Goal: Task Accomplishment & Management: Use online tool/utility

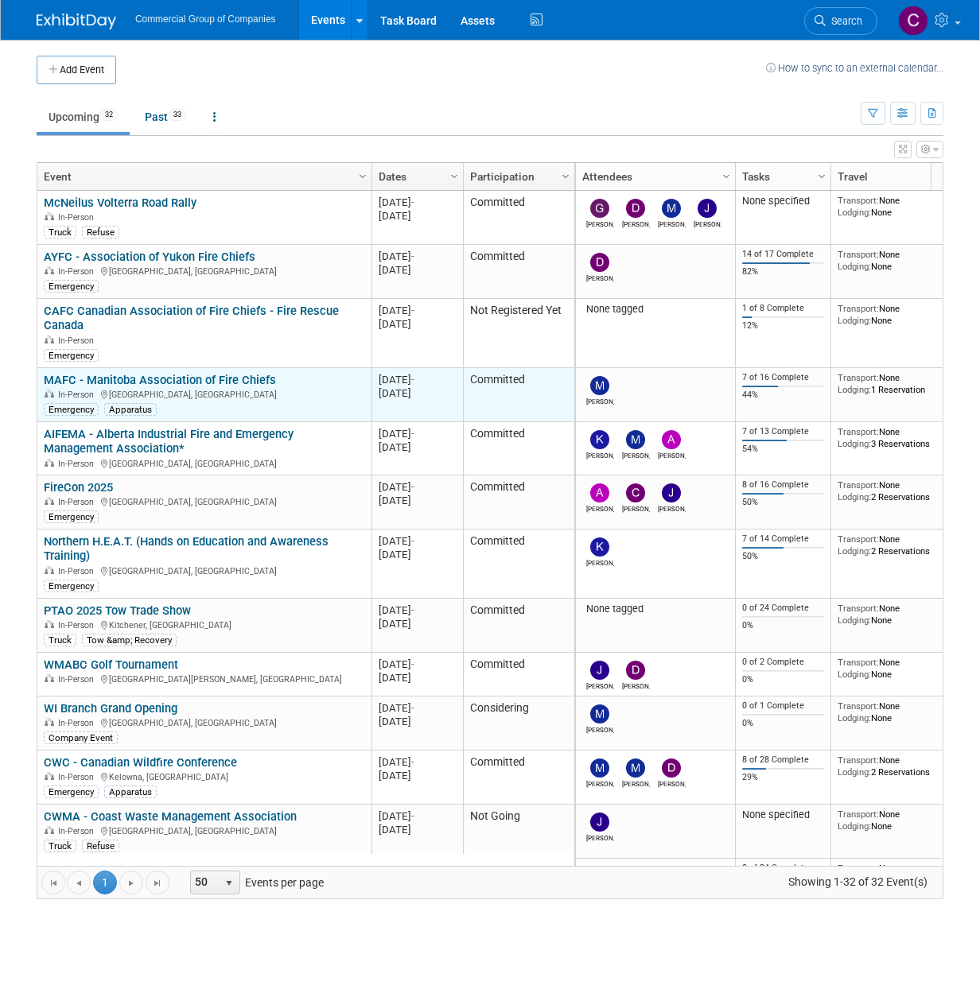
click at [196, 374] on link "MAFC - Manitoba Association of Fire Chiefs" at bounding box center [160, 380] width 232 height 14
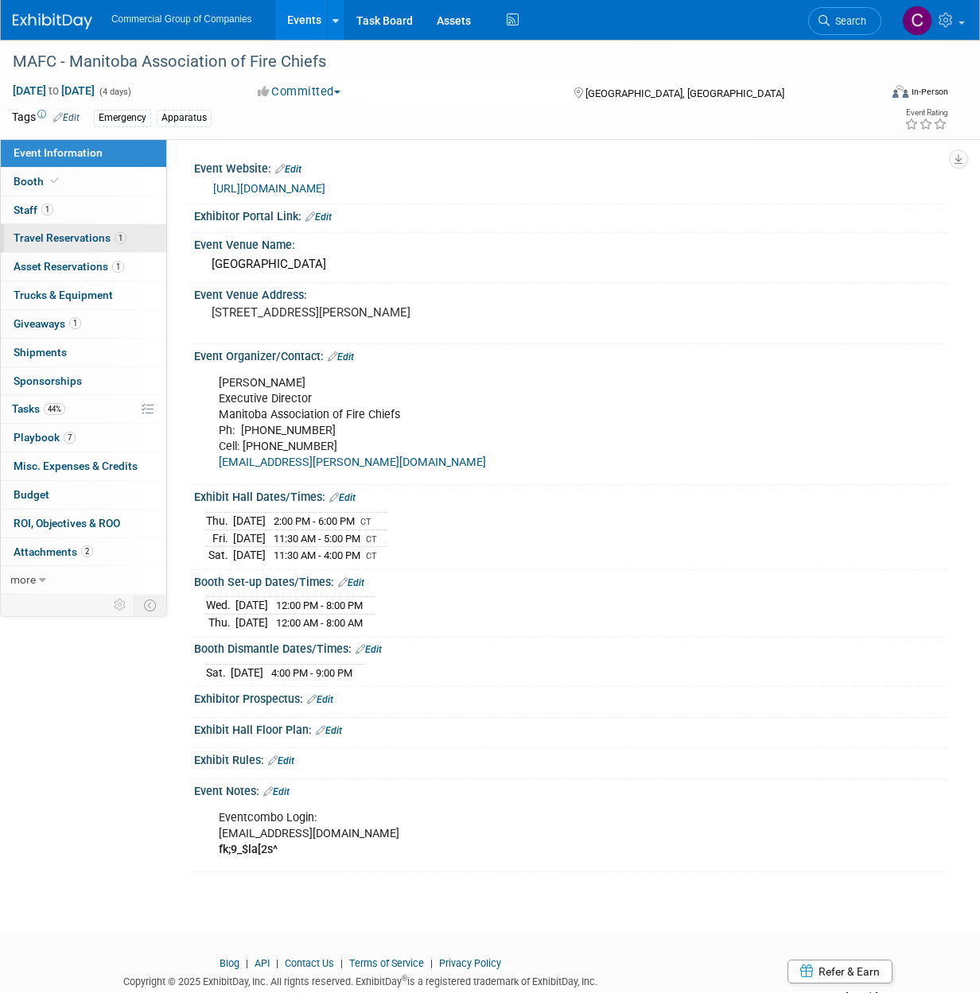
click at [99, 246] on link "1 Travel Reservations 1" at bounding box center [83, 238] width 165 height 28
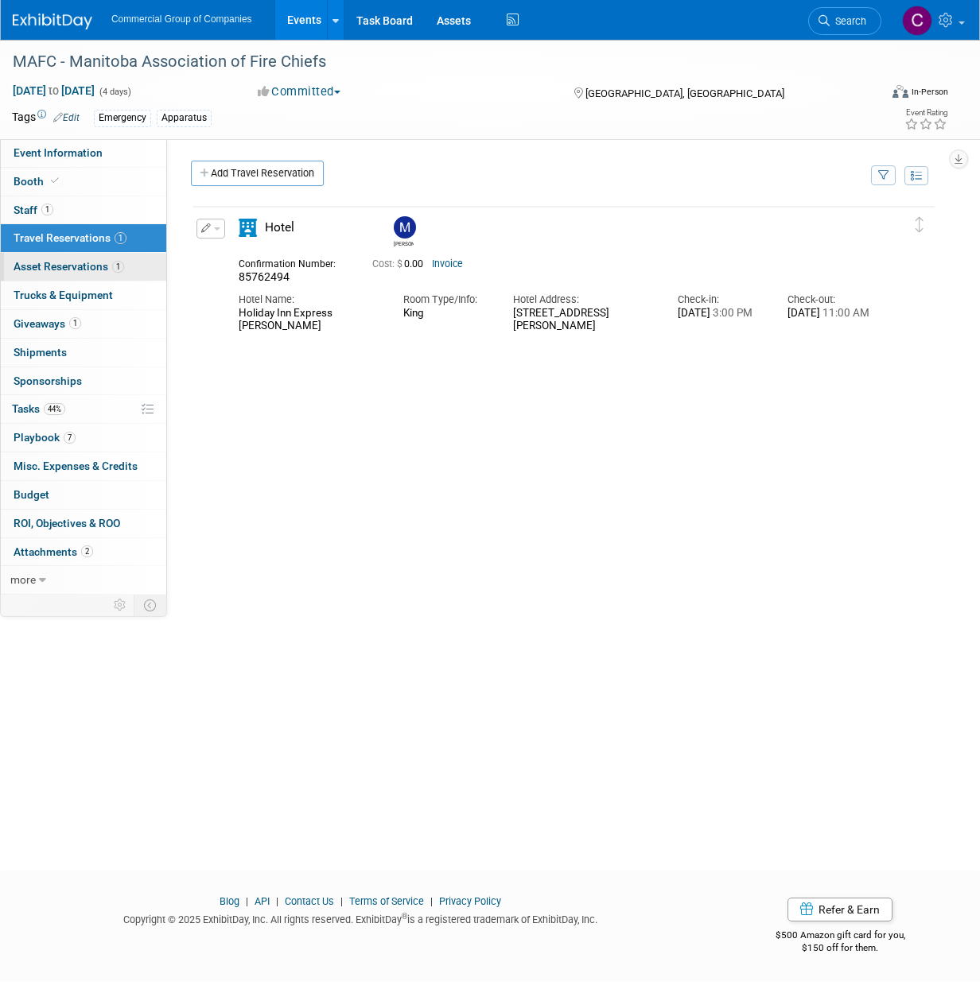
click at [95, 264] on span "Asset Reservations 1" at bounding box center [69, 266] width 111 height 13
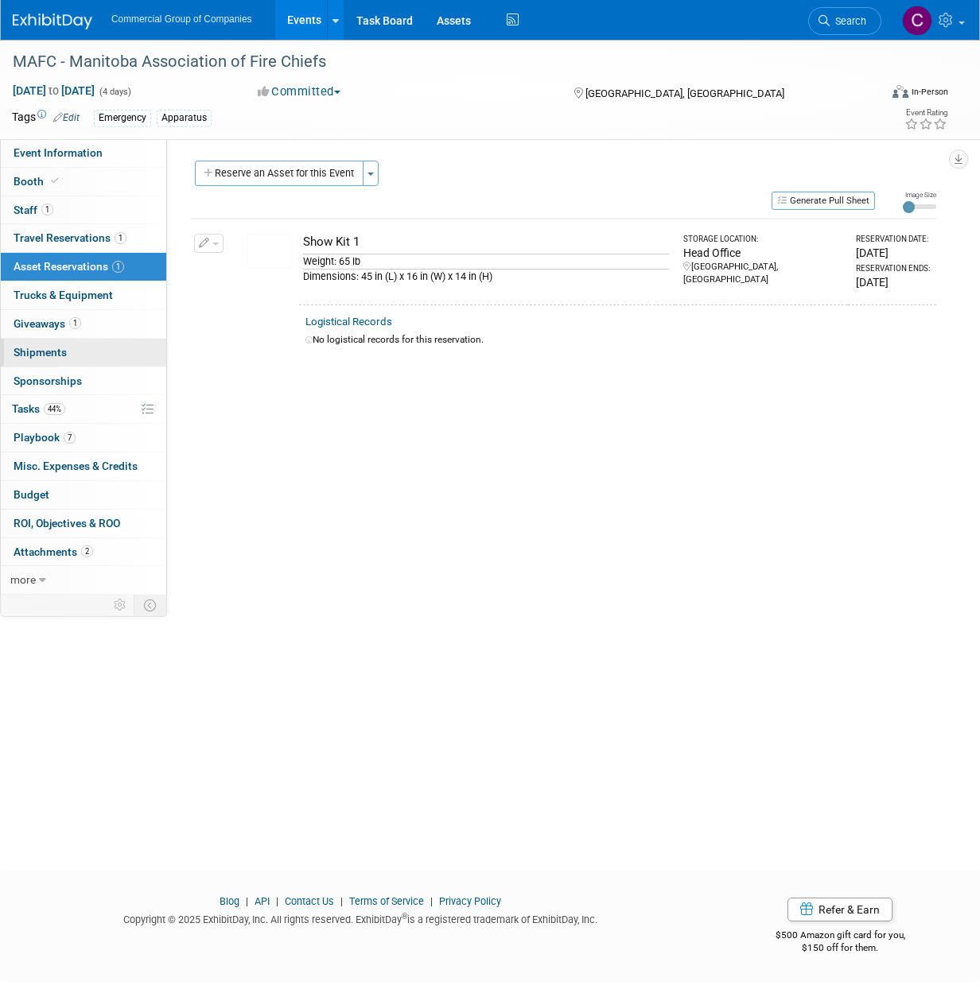
click at [52, 363] on link "0 Shipments 0" at bounding box center [83, 353] width 165 height 28
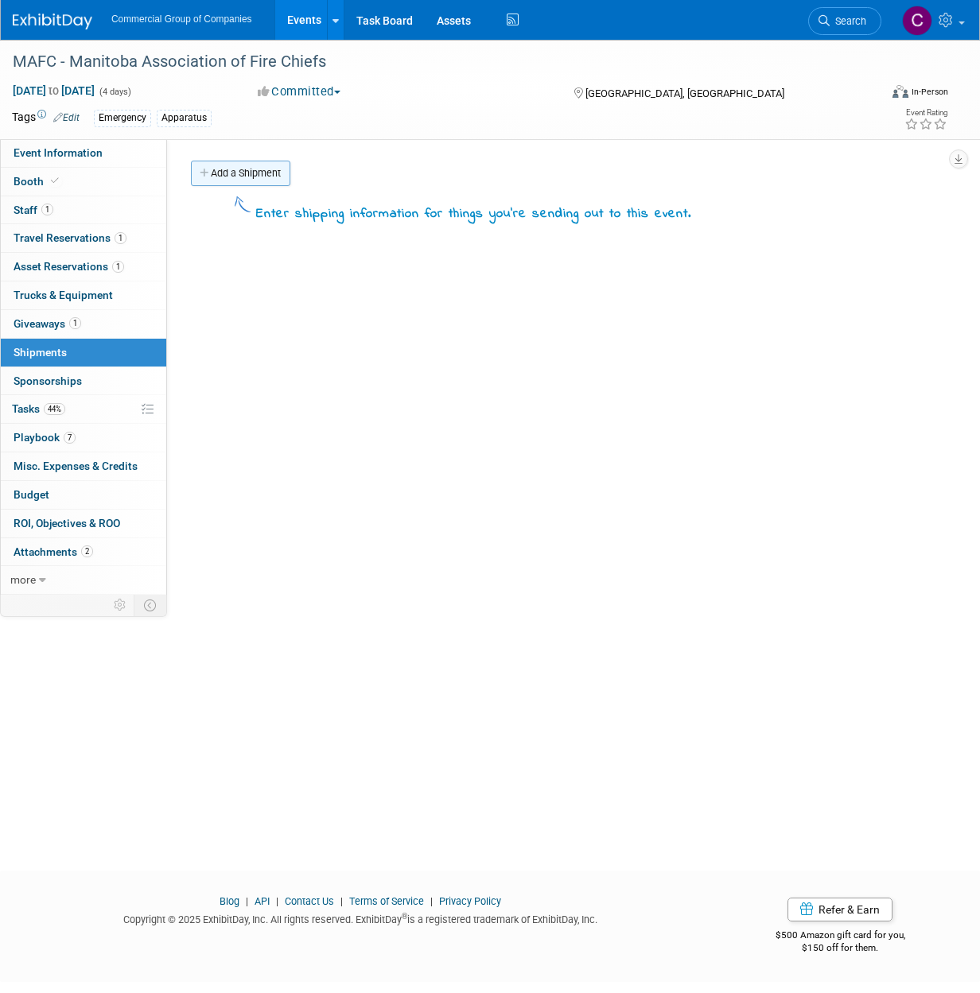
click at [246, 179] on link "Add a Shipment" at bounding box center [240, 173] width 99 height 25
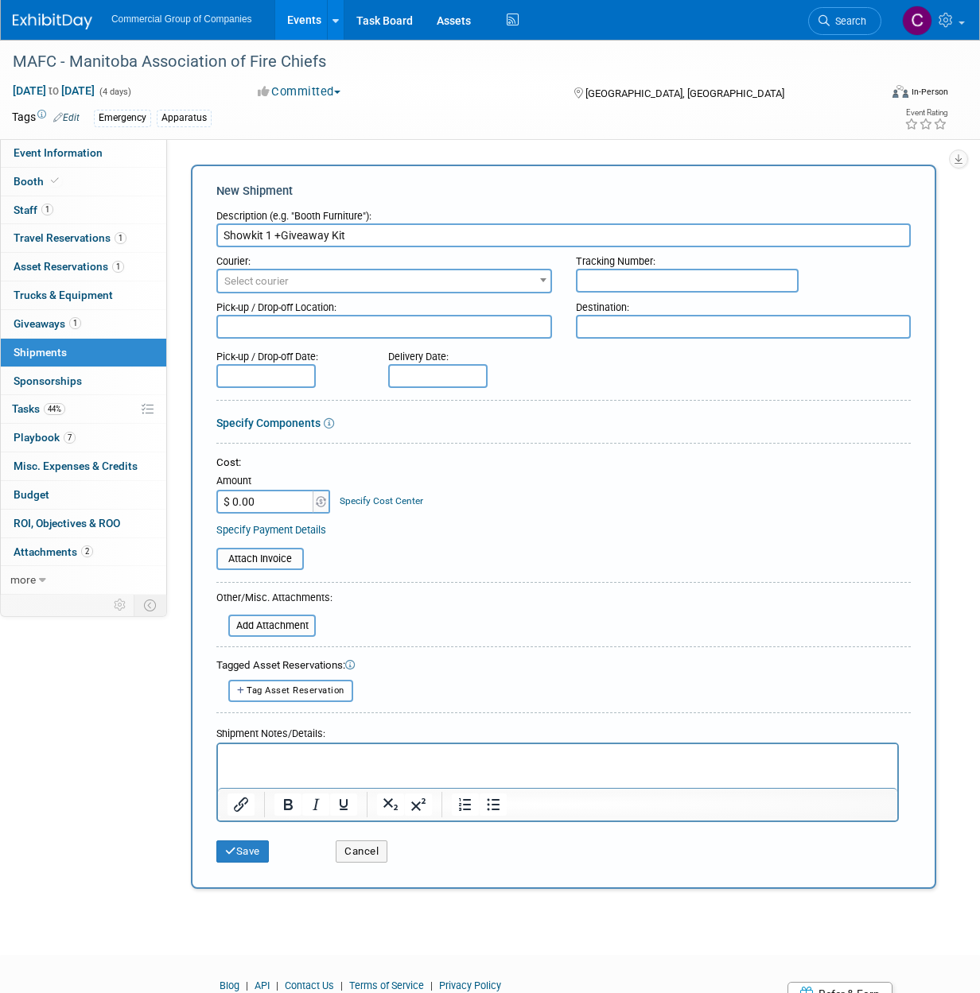
type input "Showkit 1 +Giveaway Kit"
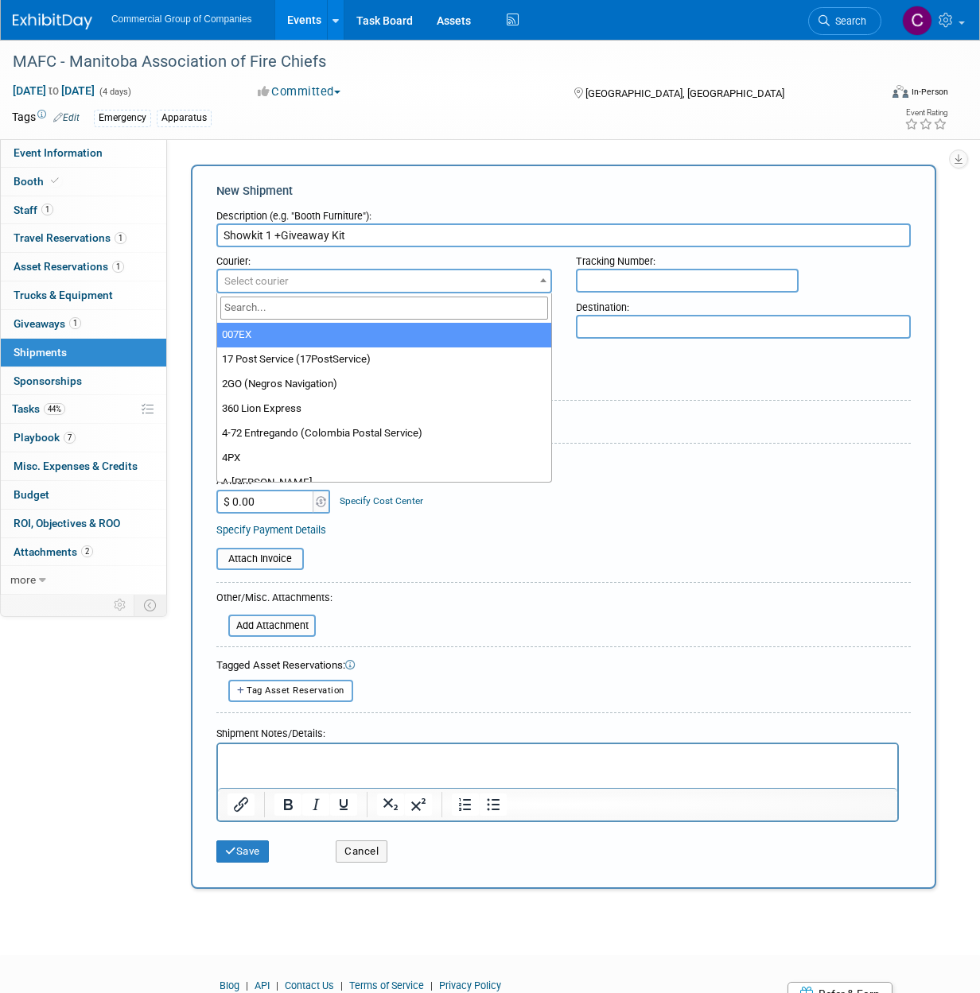
click at [348, 285] on span "Select courier" at bounding box center [384, 281] width 332 height 22
type input "ups"
select select "508"
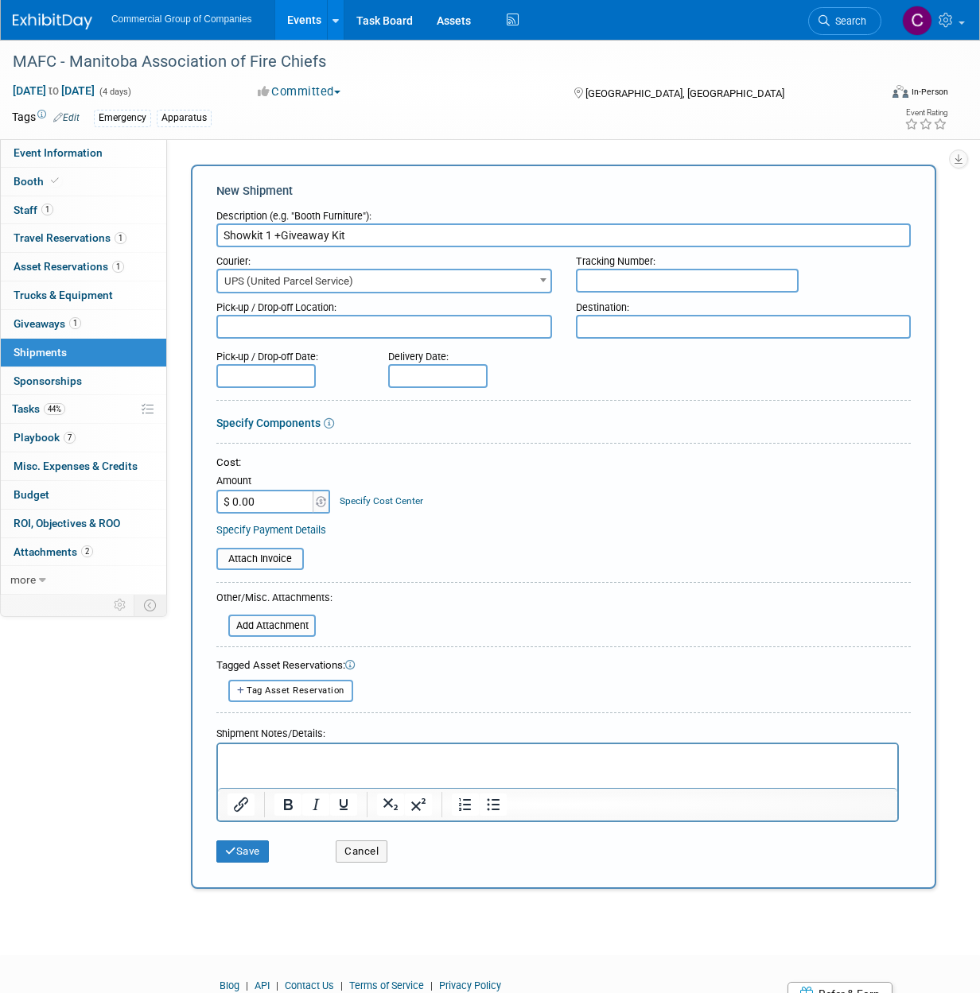
click at [636, 269] on input "text" at bounding box center [687, 281] width 223 height 24
paste input "1ZR5889W2095359356"
type input "1ZR5889W2095359356"
drag, startPoint x: 631, startPoint y: 382, endPoint x: 490, endPoint y: 338, distance: 148.1
click at [631, 382] on div "Pick-up / Drop-off Date: Delivery Date:" at bounding box center [563, 365] width 718 height 45
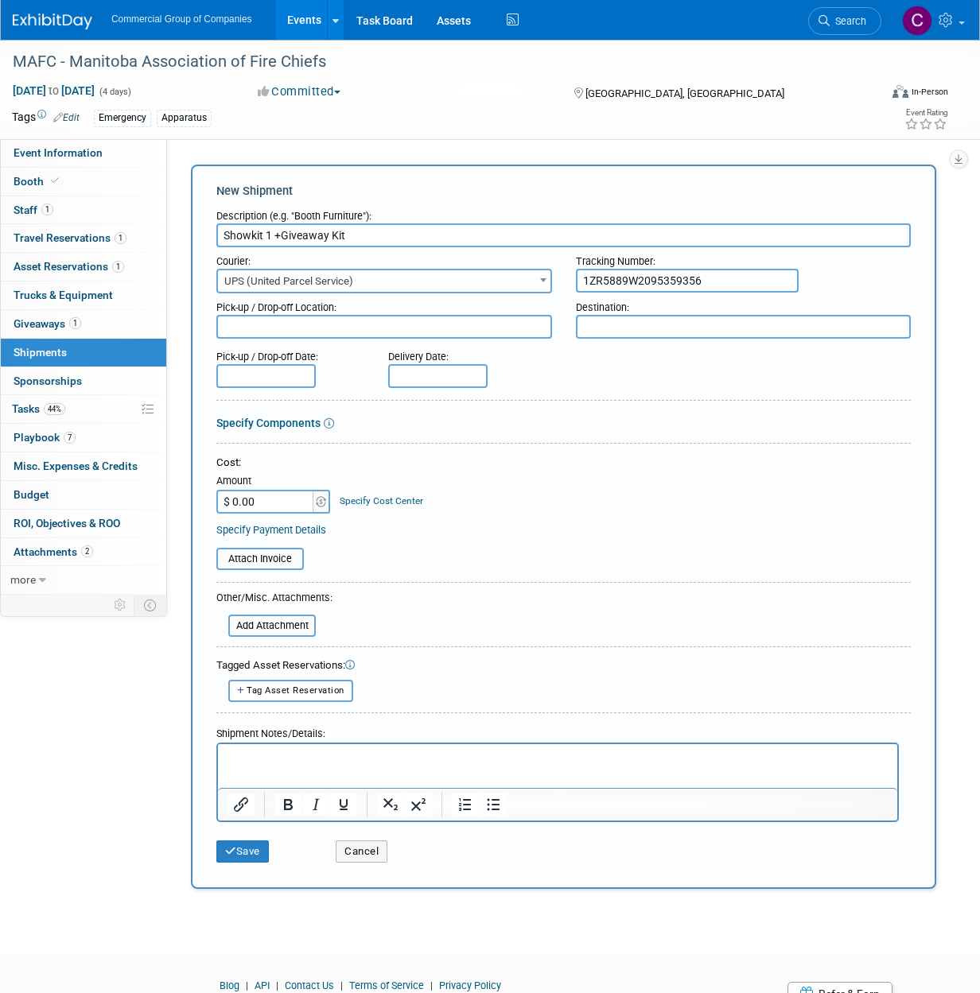
click at [478, 324] on textarea at bounding box center [384, 327] width 336 height 24
type textarea "DE"
click at [682, 322] on textarea at bounding box center [744, 327] width 336 height 24
type textarea "MM Home"
click at [684, 435] on form "Description (e.g. "Booth Furniture"): Showkit 1 +Giveaway Kit Courier: 007EX 17…" at bounding box center [563, 536] width 694 height 669
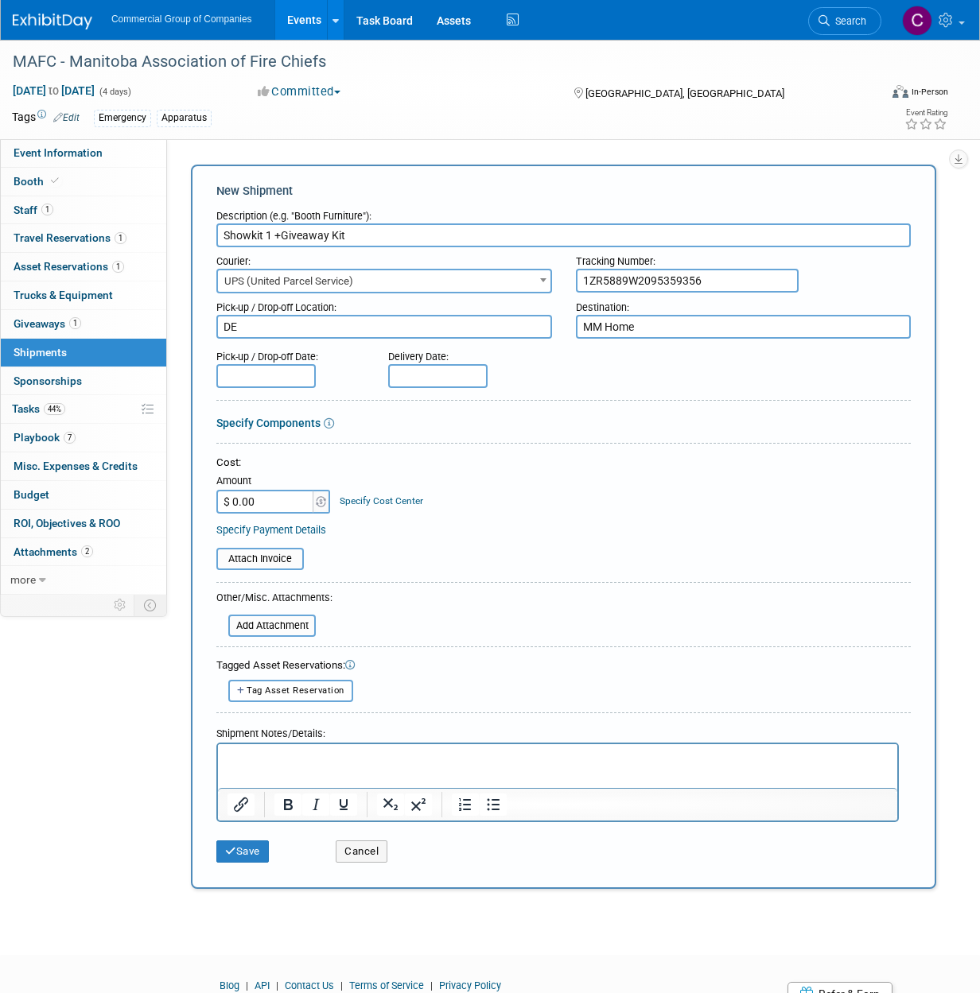
click at [273, 375] on input "text" at bounding box center [265, 376] width 99 height 24
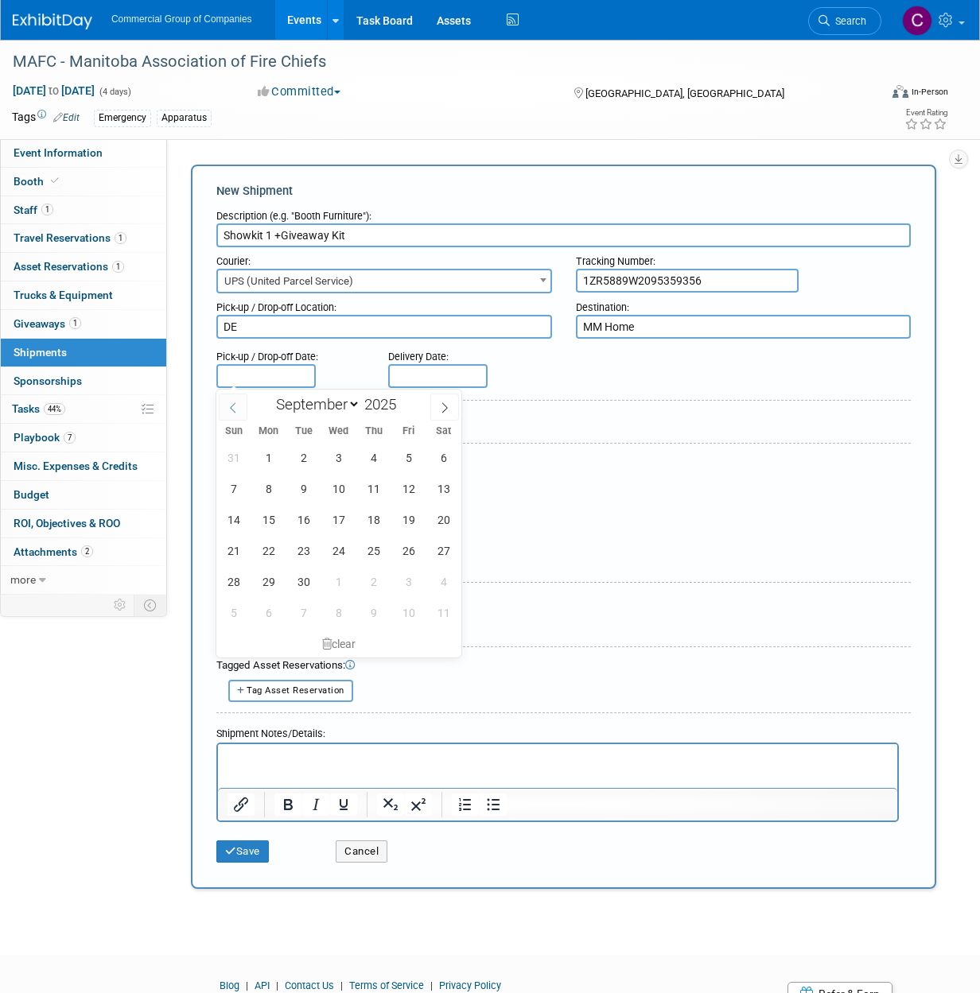
click at [229, 412] on icon at bounding box center [232, 407] width 11 height 11
select select "7"
click at [379, 541] on span "21" at bounding box center [373, 550] width 31 height 31
type input "Aug 21, 2025"
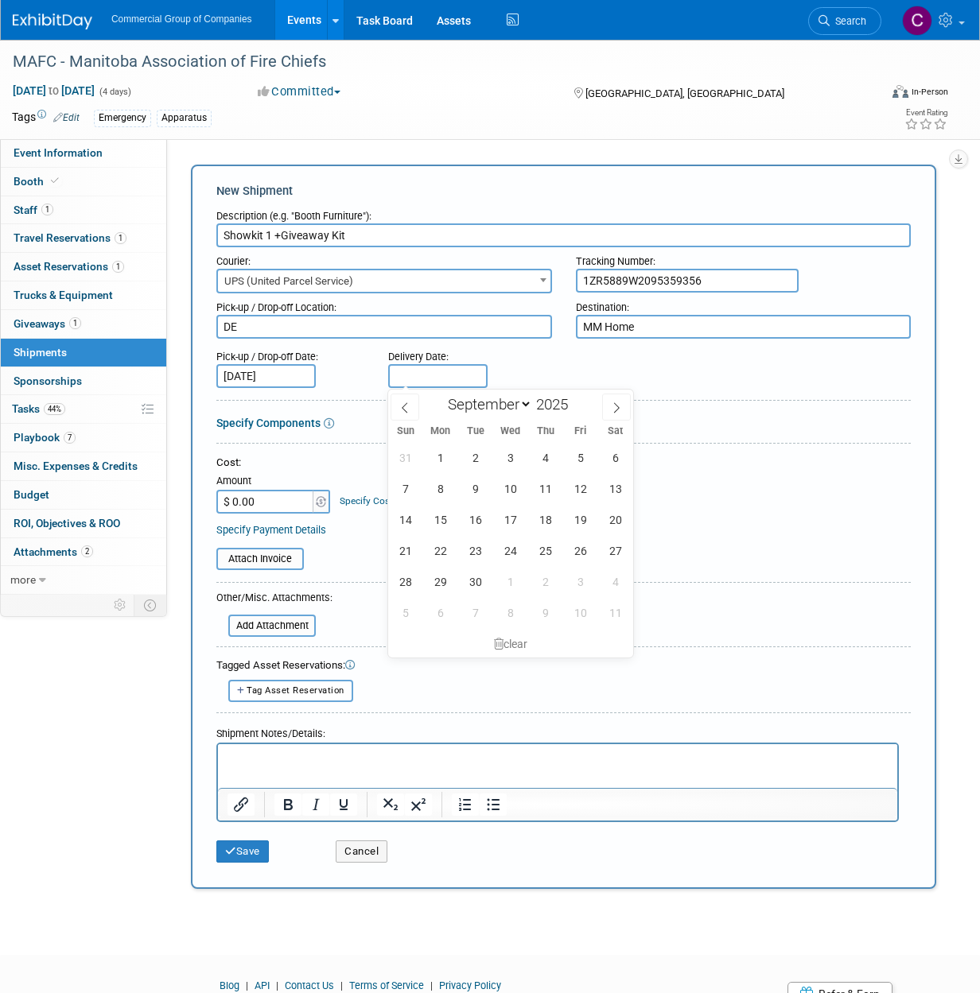
click at [414, 383] on input "text" at bounding box center [437, 376] width 99 height 24
click at [443, 578] on span "29" at bounding box center [440, 581] width 31 height 31
type input "Sep 29, 2025"
click at [413, 371] on input "Sep 29, 2025" at bounding box center [437, 376] width 99 height 24
click at [399, 402] on icon at bounding box center [404, 407] width 11 height 11
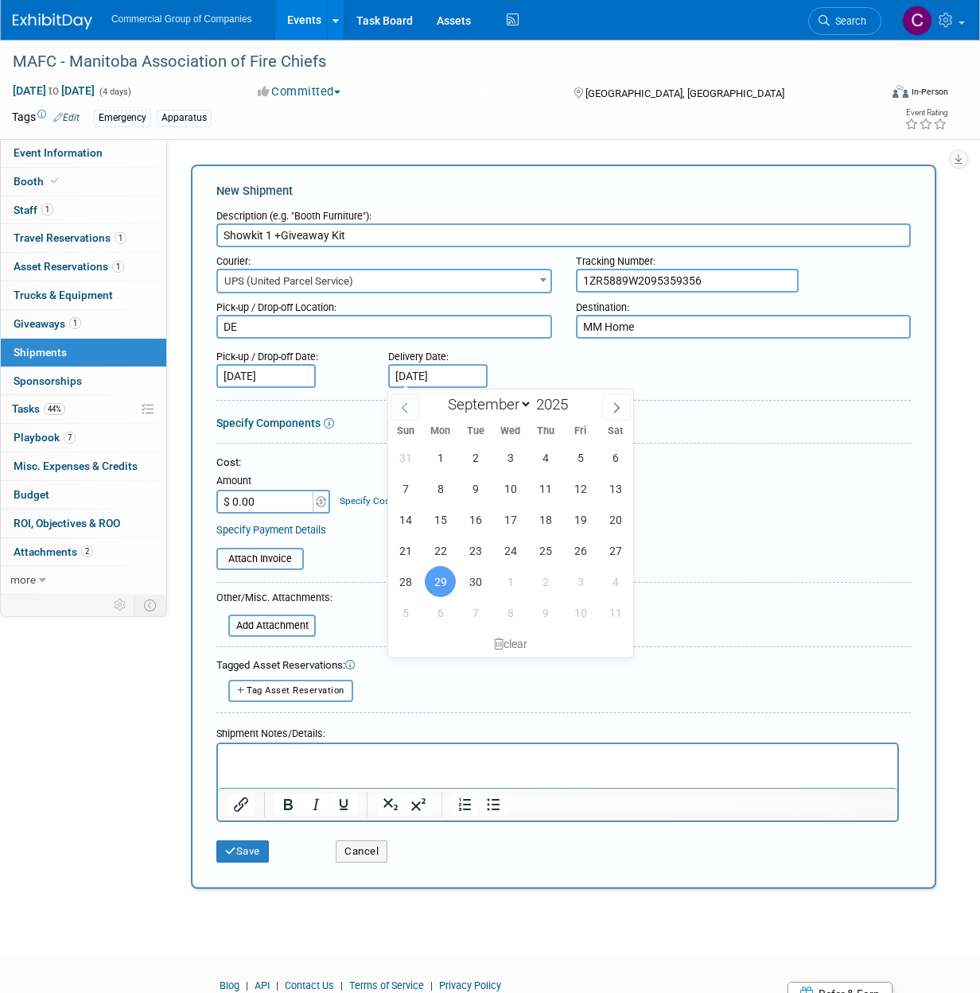
select select "7"
click at [442, 584] on span "25" at bounding box center [440, 581] width 31 height 31
type input "Aug 25, 2025"
click at [240, 855] on button "Save" at bounding box center [242, 851] width 52 height 22
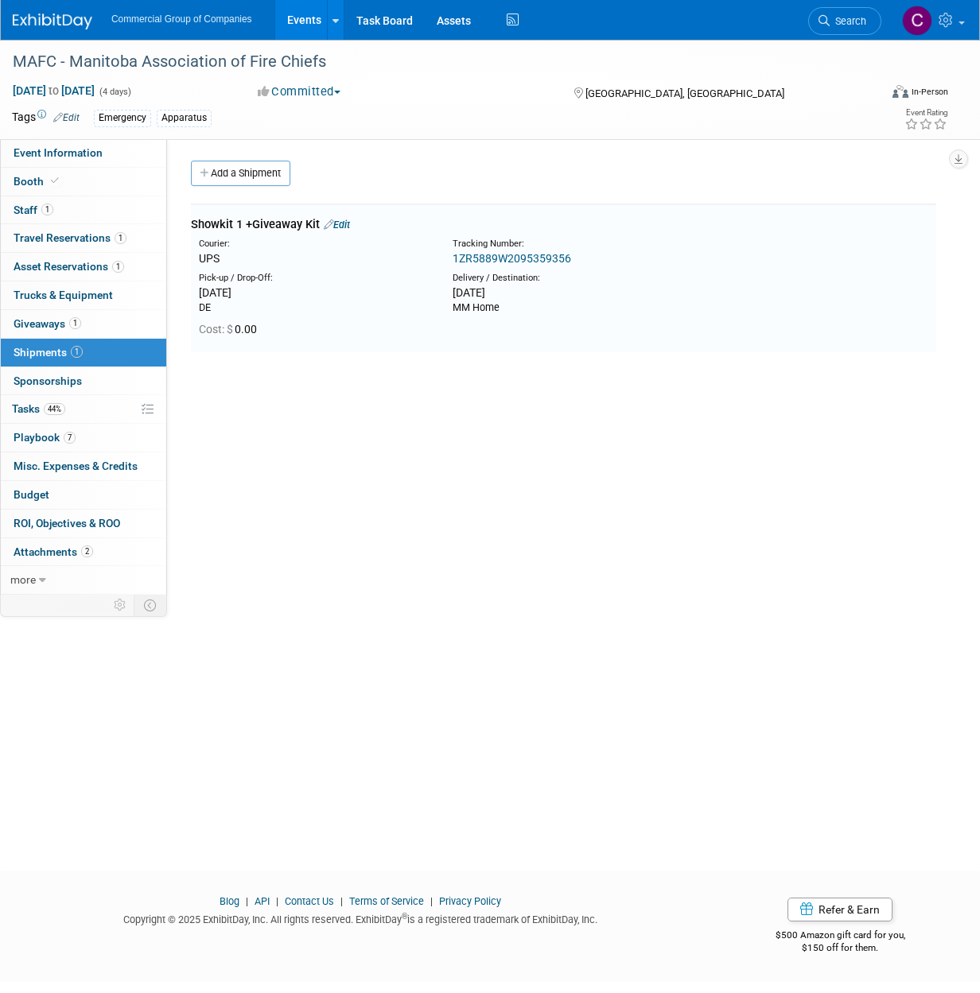
drag, startPoint x: 596, startPoint y: 253, endPoint x: 453, endPoint y: 258, distance: 143.2
click at [453, 258] on div "1ZR5889W2095359356" at bounding box center [598, 258] width 293 height 16
copy link "1ZR5889W2095359356"
click at [777, 235] on div "Courier: UPS Tracking Number: 1ZR5889W2095359356" at bounding box center [563, 250] width 769 height 34
click at [100, 296] on span "Trucks & Equipment" at bounding box center [63, 295] width 99 height 13
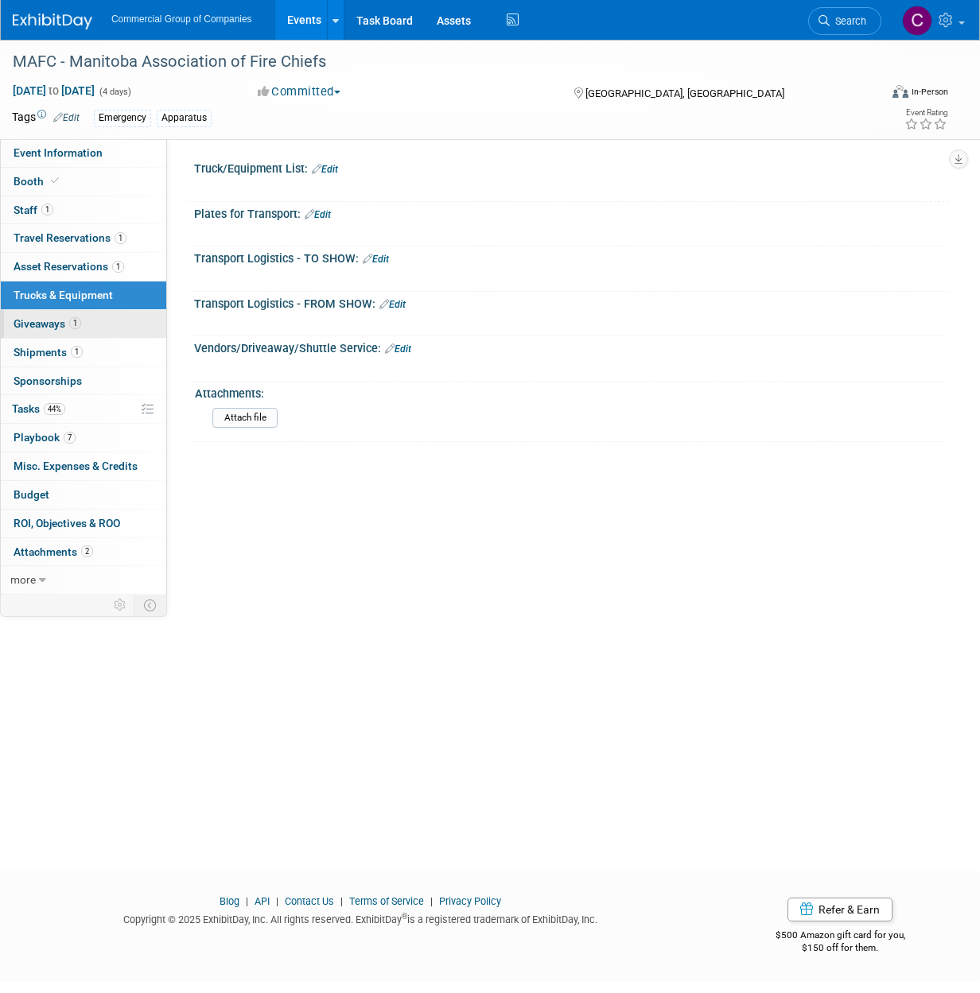
click at [91, 316] on link "1 Giveaways 1" at bounding box center [83, 324] width 165 height 28
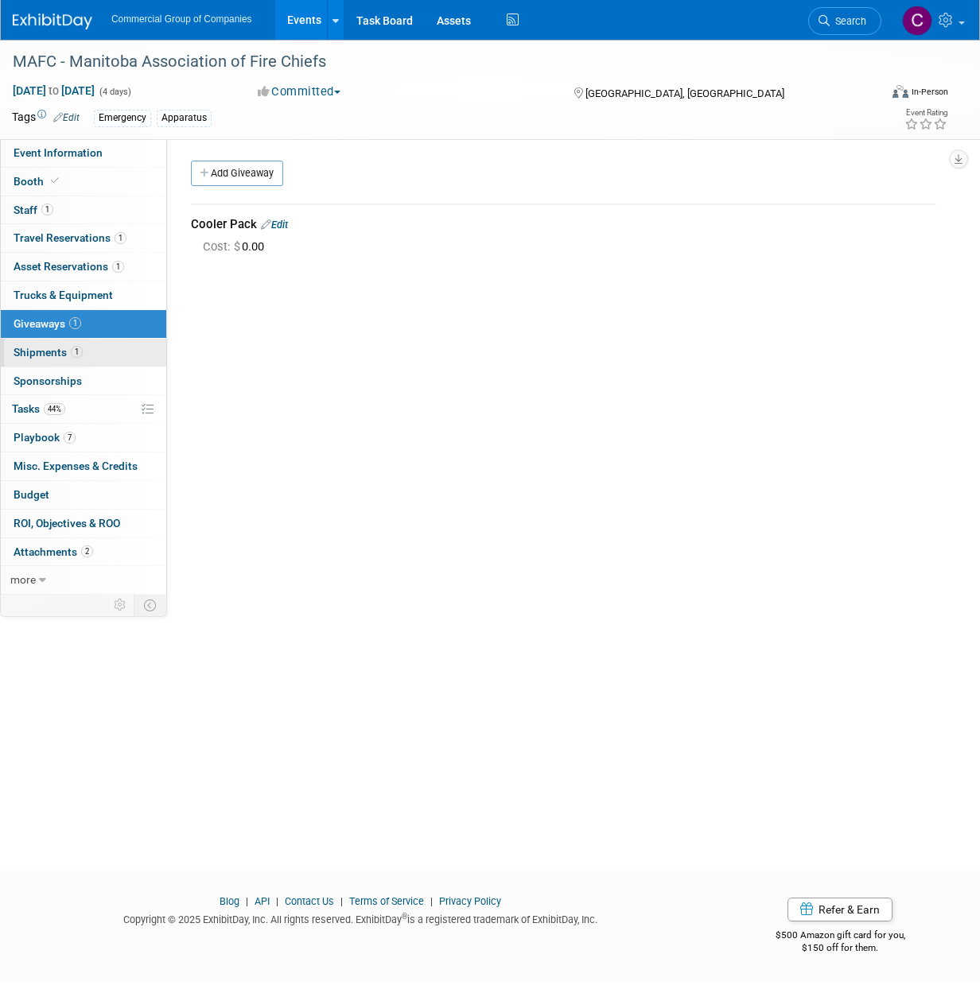
click at [94, 358] on link "1 Shipments 1" at bounding box center [83, 353] width 165 height 28
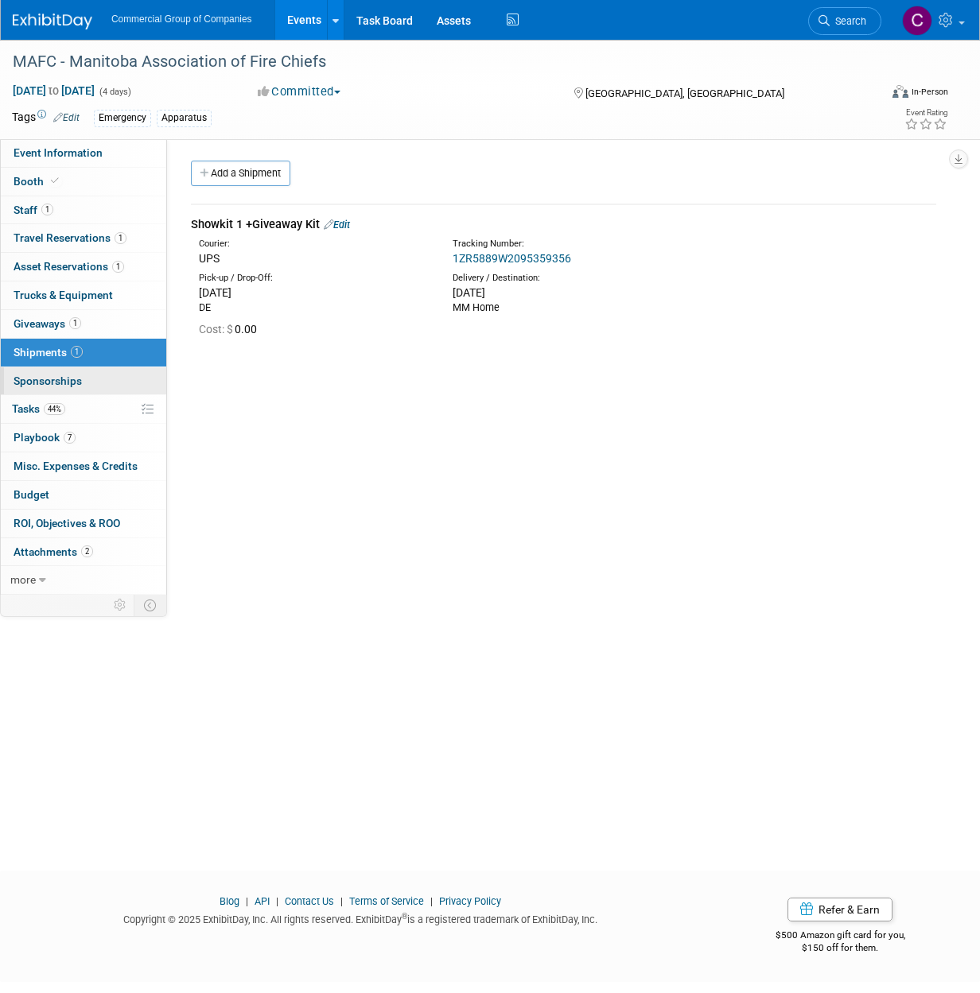
click at [86, 386] on link "0 Sponsorships 0" at bounding box center [83, 381] width 165 height 28
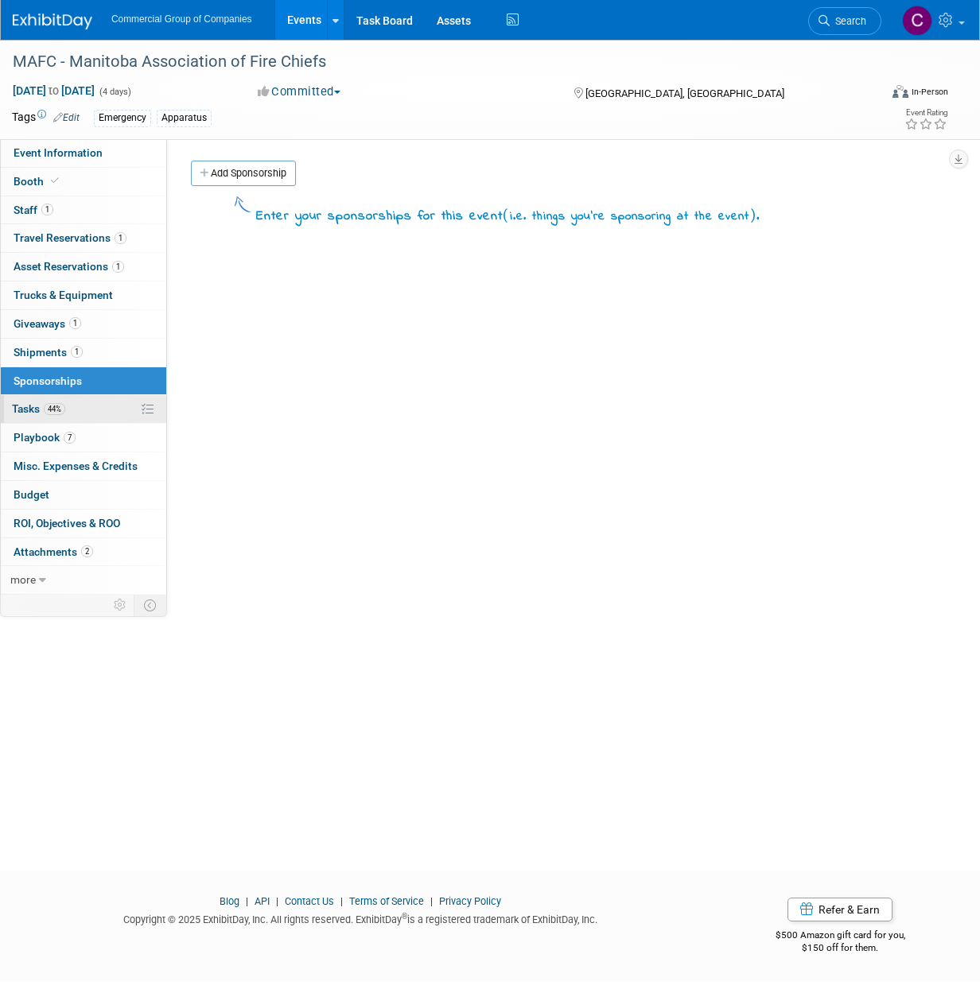
click at [77, 403] on link "44% Tasks 44%" at bounding box center [83, 409] width 165 height 28
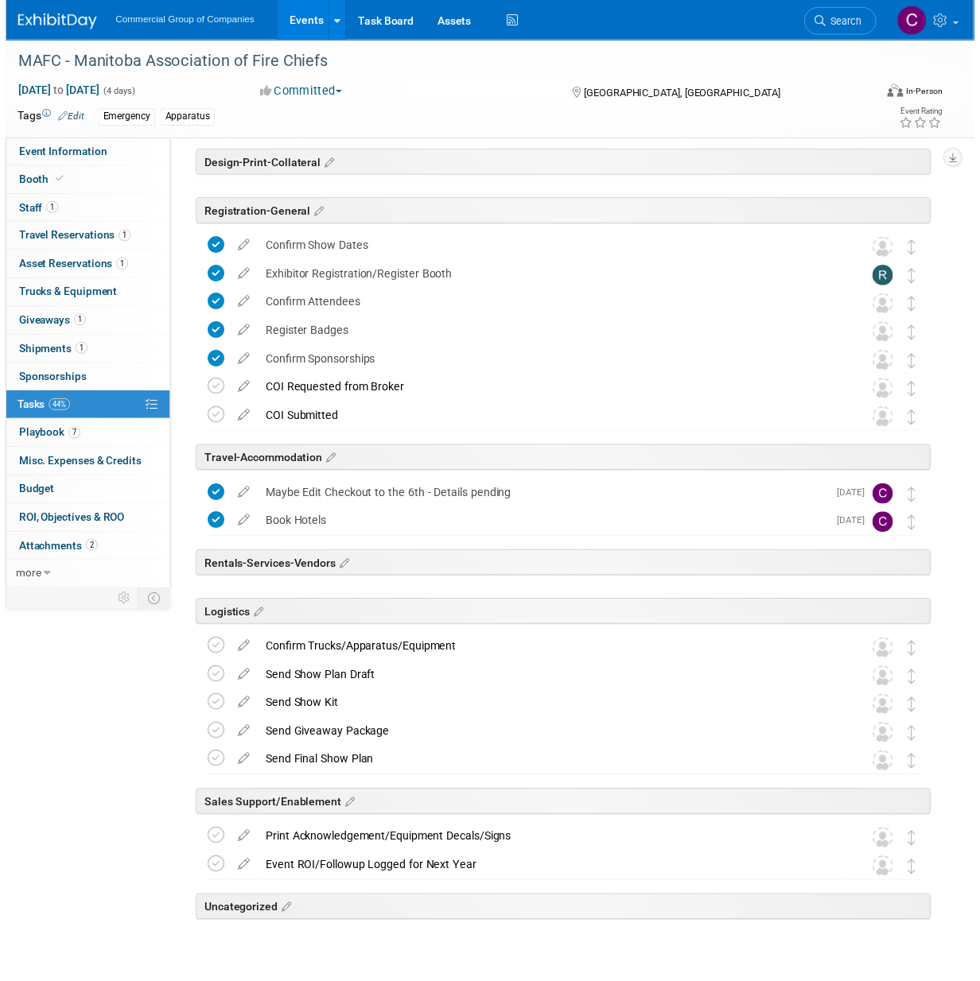
scroll to position [99, 0]
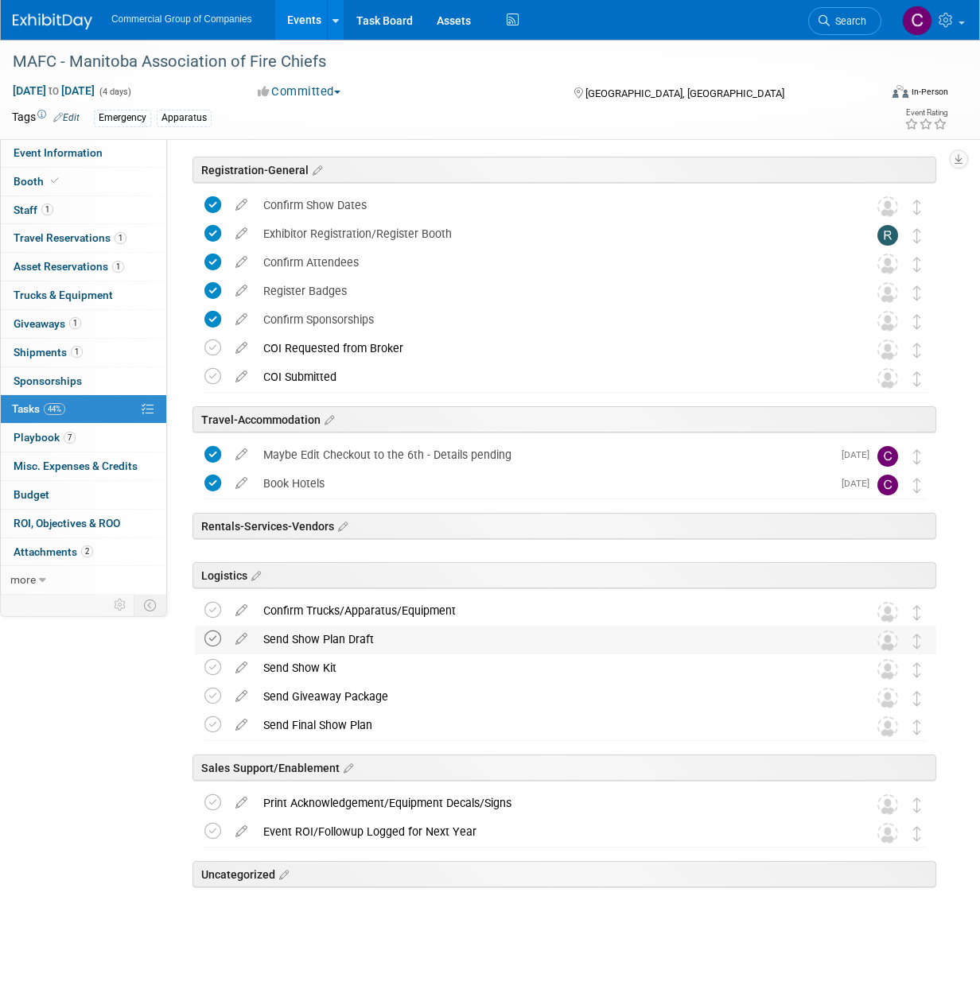
click at [220, 639] on icon at bounding box center [212, 638] width 17 height 17
click at [214, 665] on icon at bounding box center [212, 667] width 17 height 17
click at [214, 637] on icon at bounding box center [212, 638] width 17 height 17
click at [211, 692] on icon at bounding box center [212, 696] width 17 height 17
click at [245, 813] on td at bounding box center [241, 803] width 28 height 29
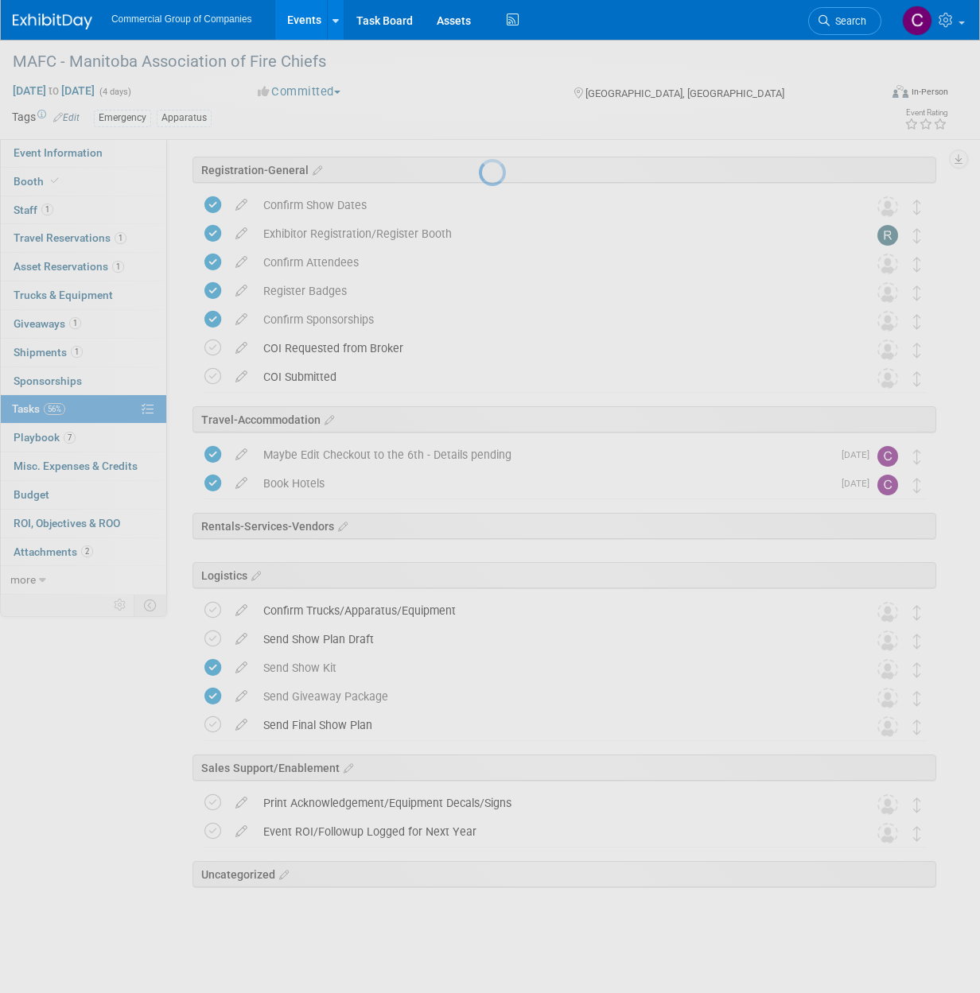
click at [479, 809] on div at bounding box center [490, 496] width 22 height 993
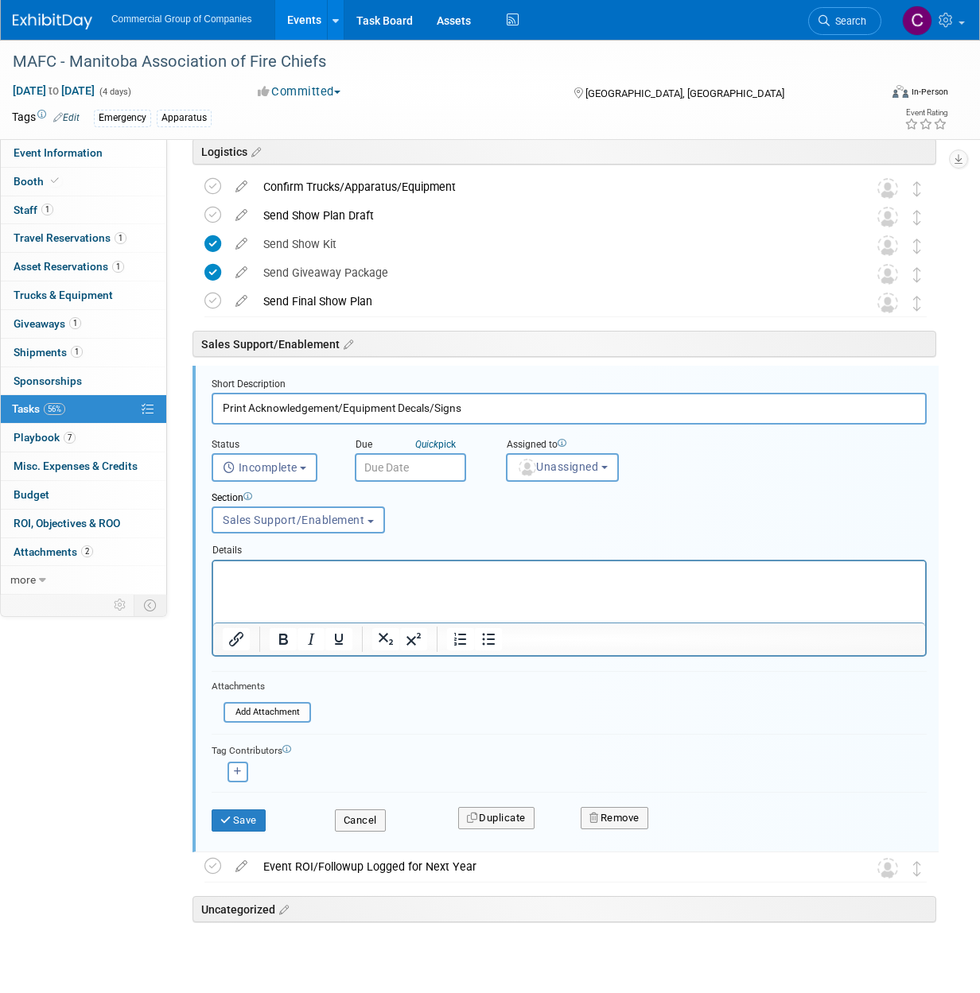
scroll to position [557, 0]
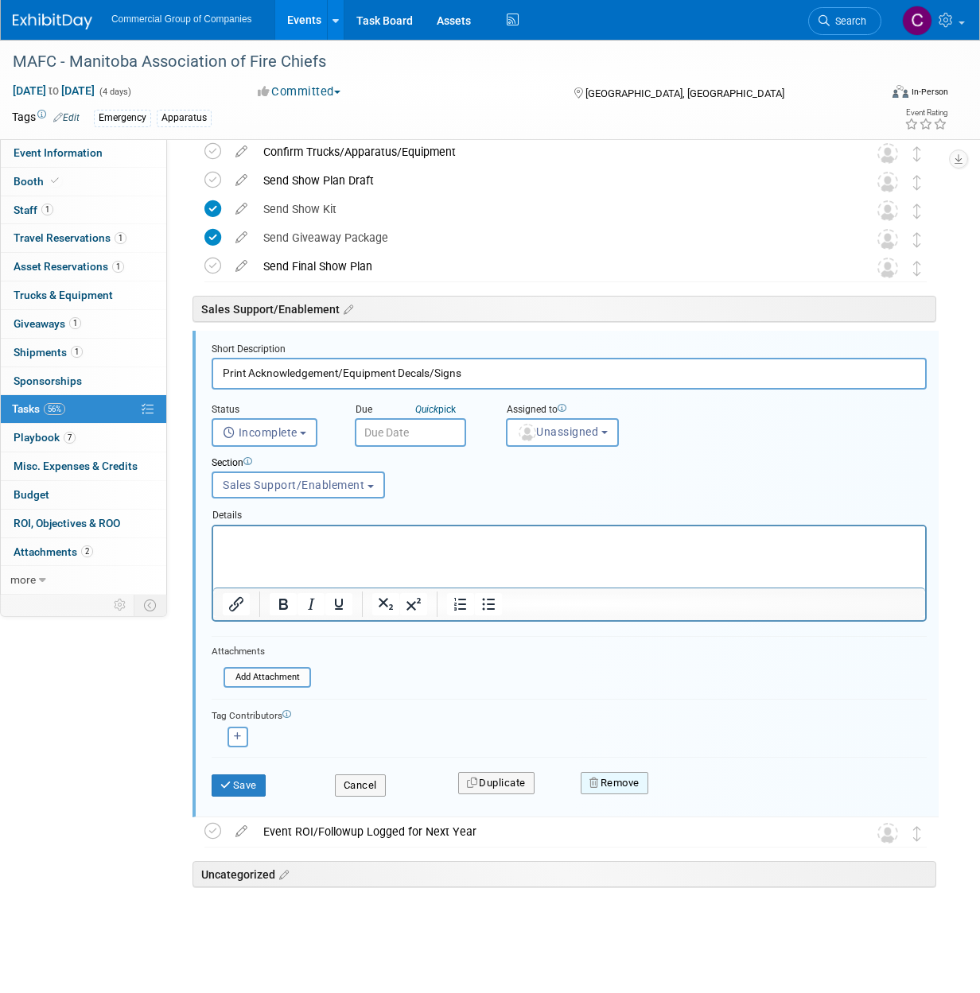
click at [628, 784] on button "Remove" at bounding box center [614, 783] width 68 height 22
click at [685, 792] on link "Yes" at bounding box center [704, 795] width 46 height 25
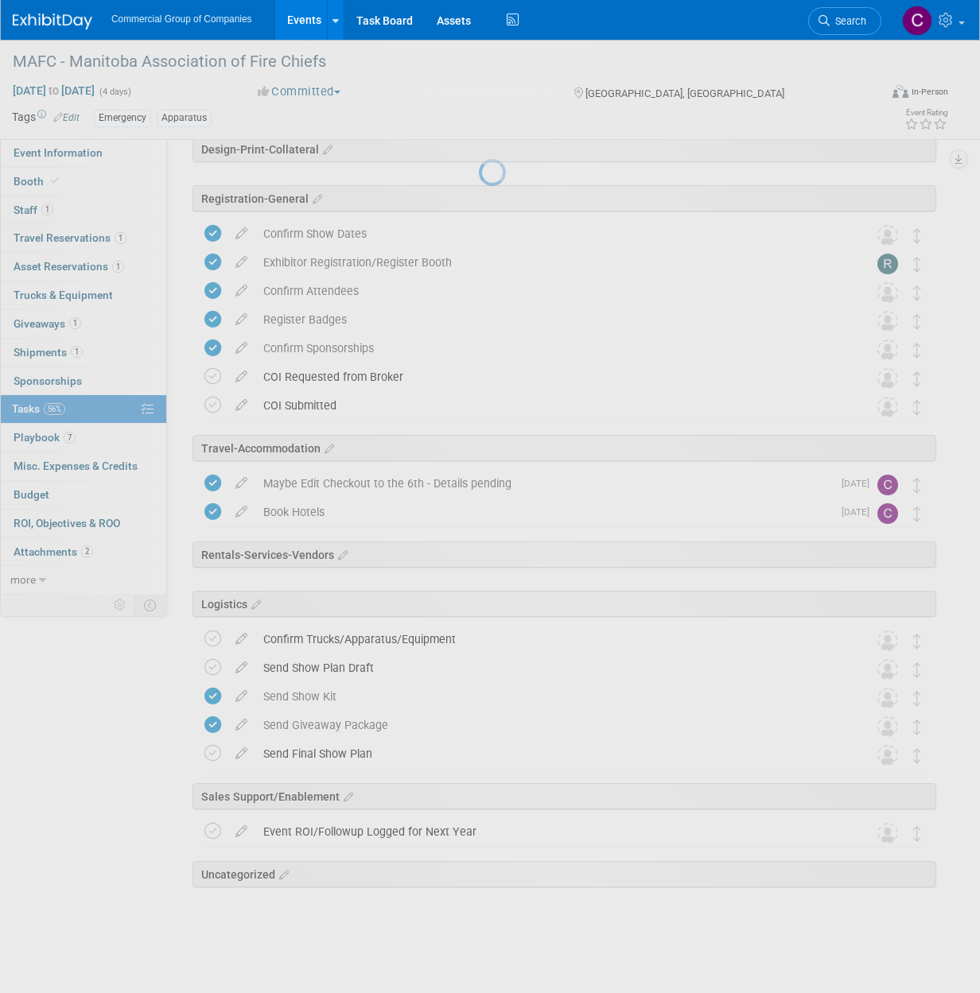
scroll to position [70, 0]
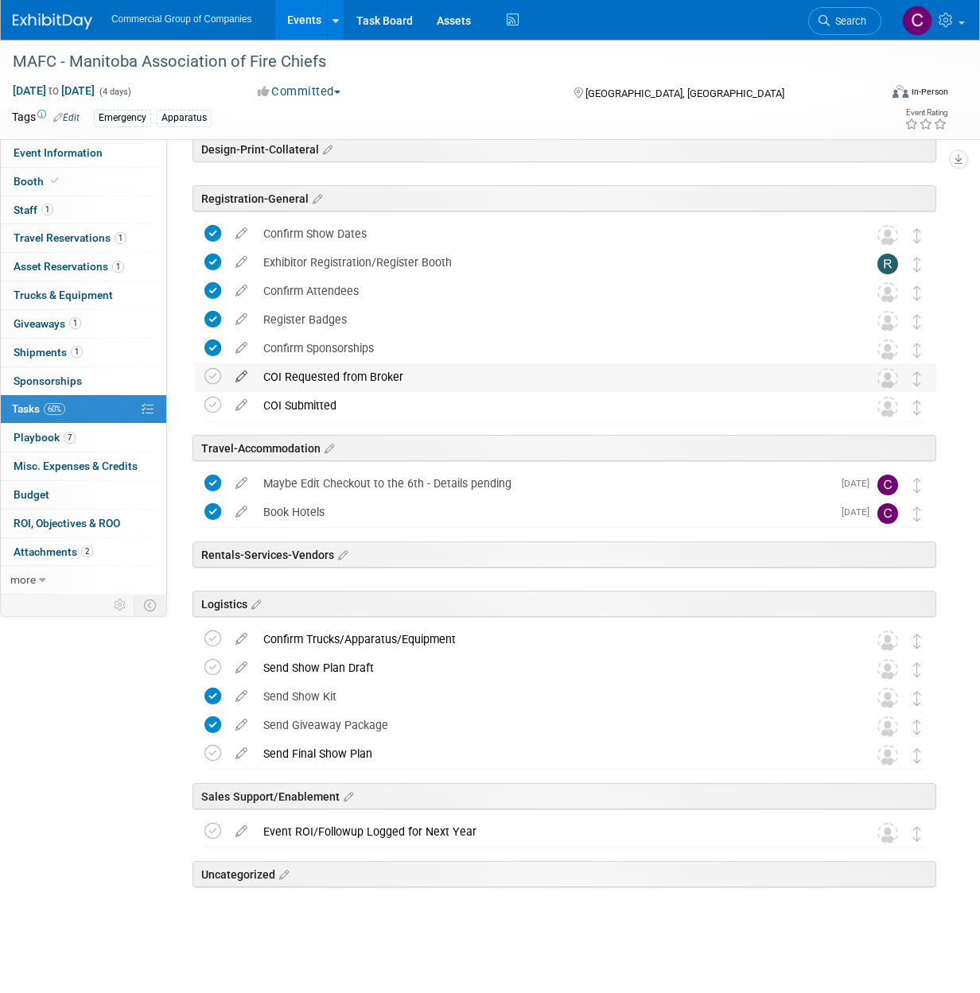
click at [239, 377] on icon at bounding box center [241, 373] width 28 height 20
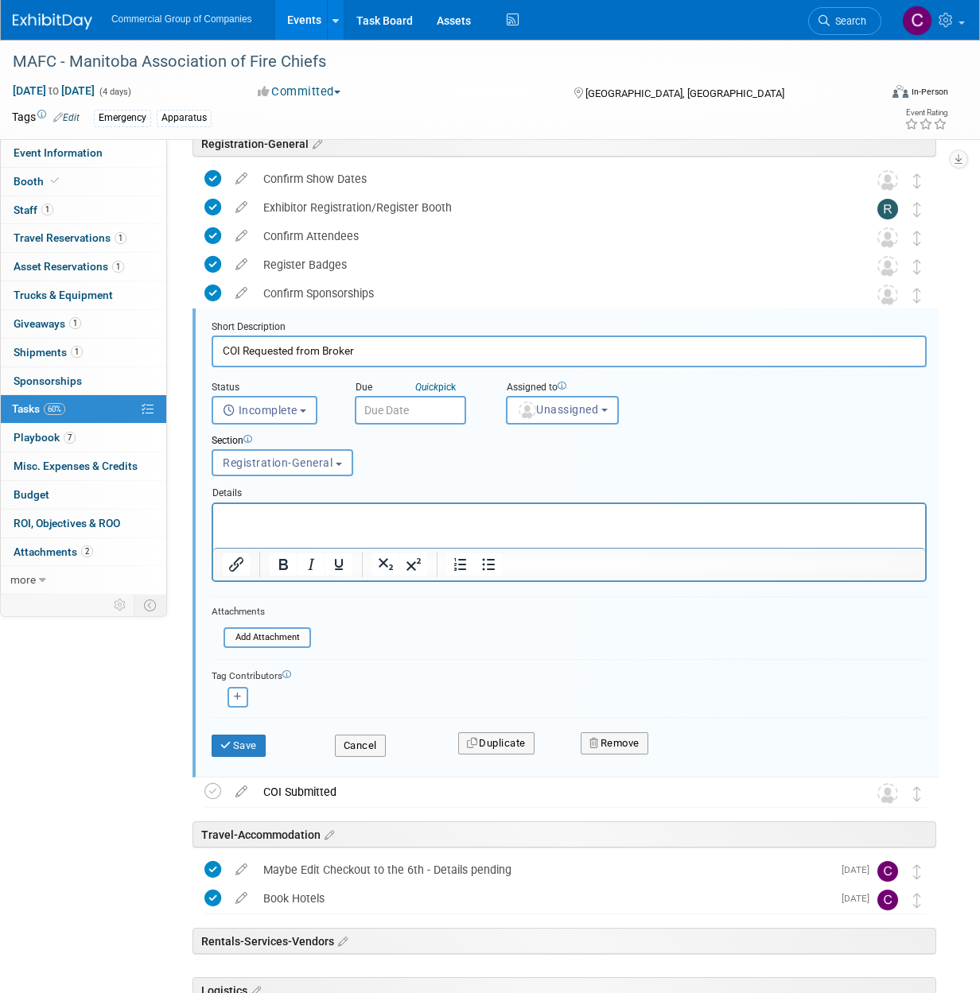
scroll to position [200, 0]
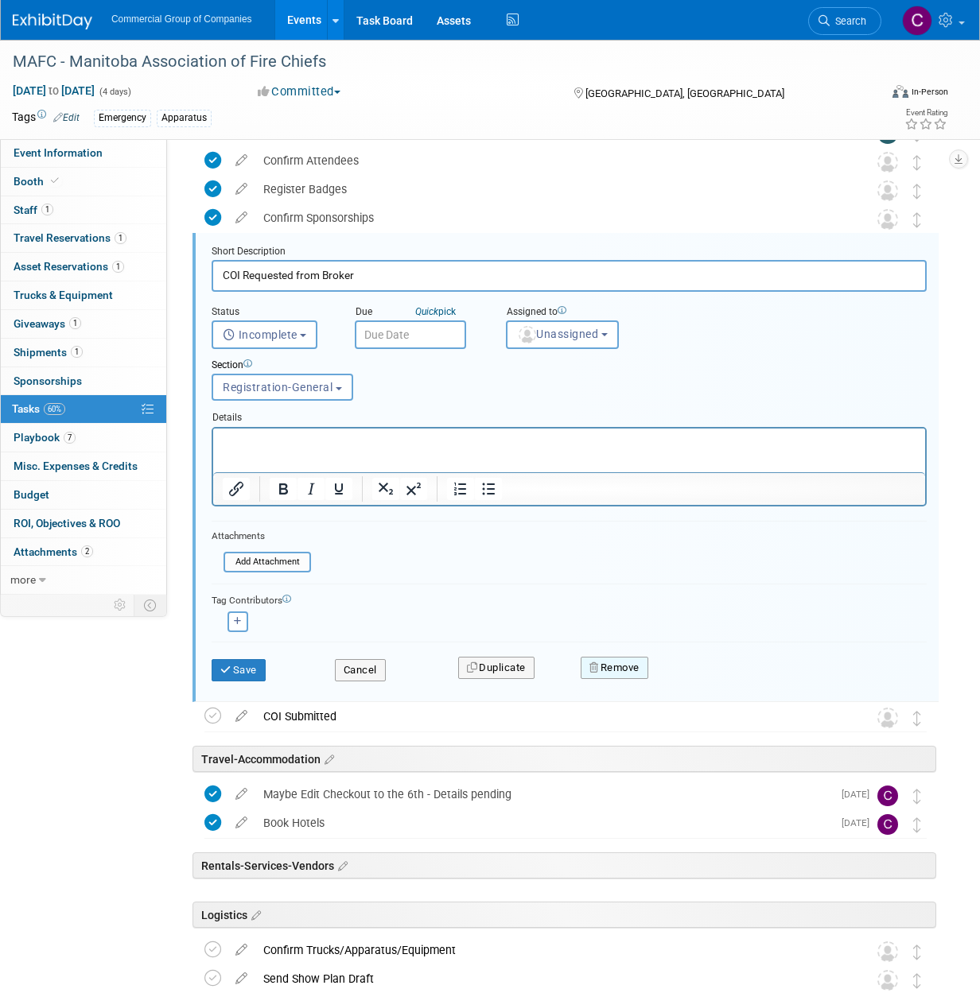
click at [594, 667] on icon "button" at bounding box center [594, 667] width 11 height 10
click at [689, 675] on link "Yes" at bounding box center [704, 680] width 46 height 25
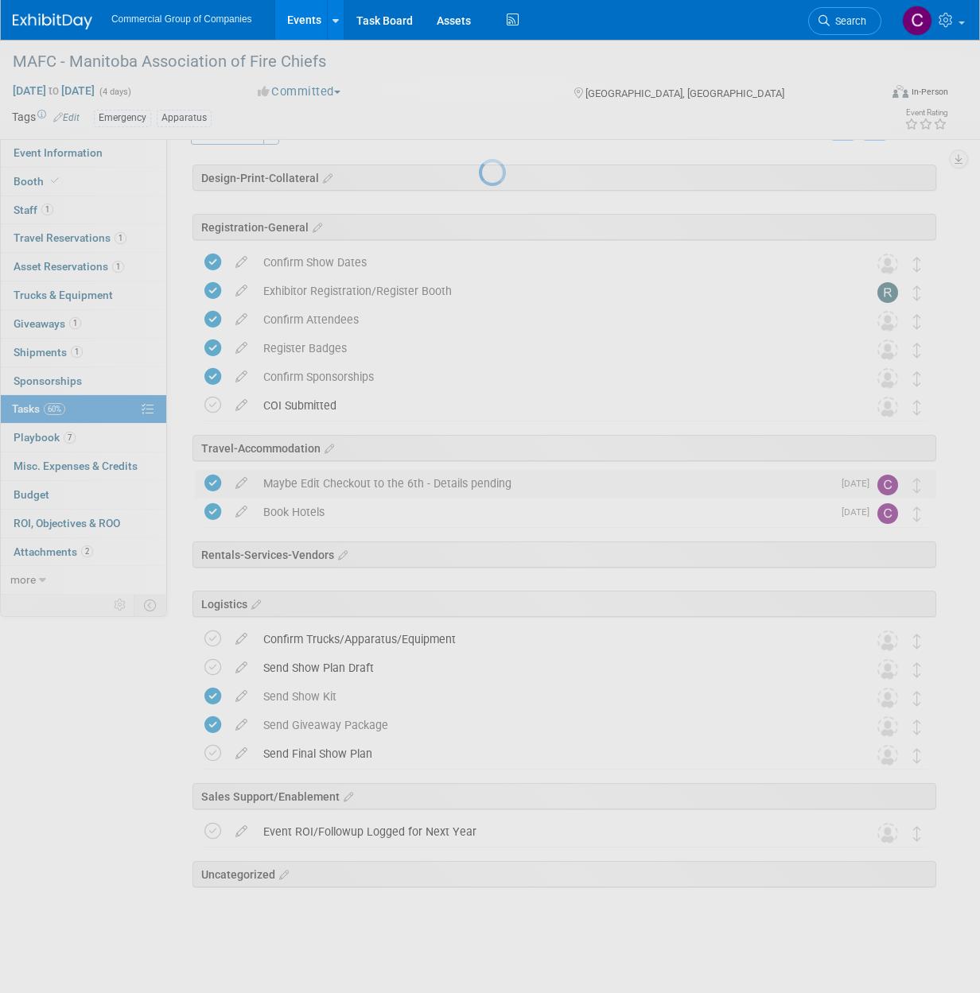
scroll to position [41, 0]
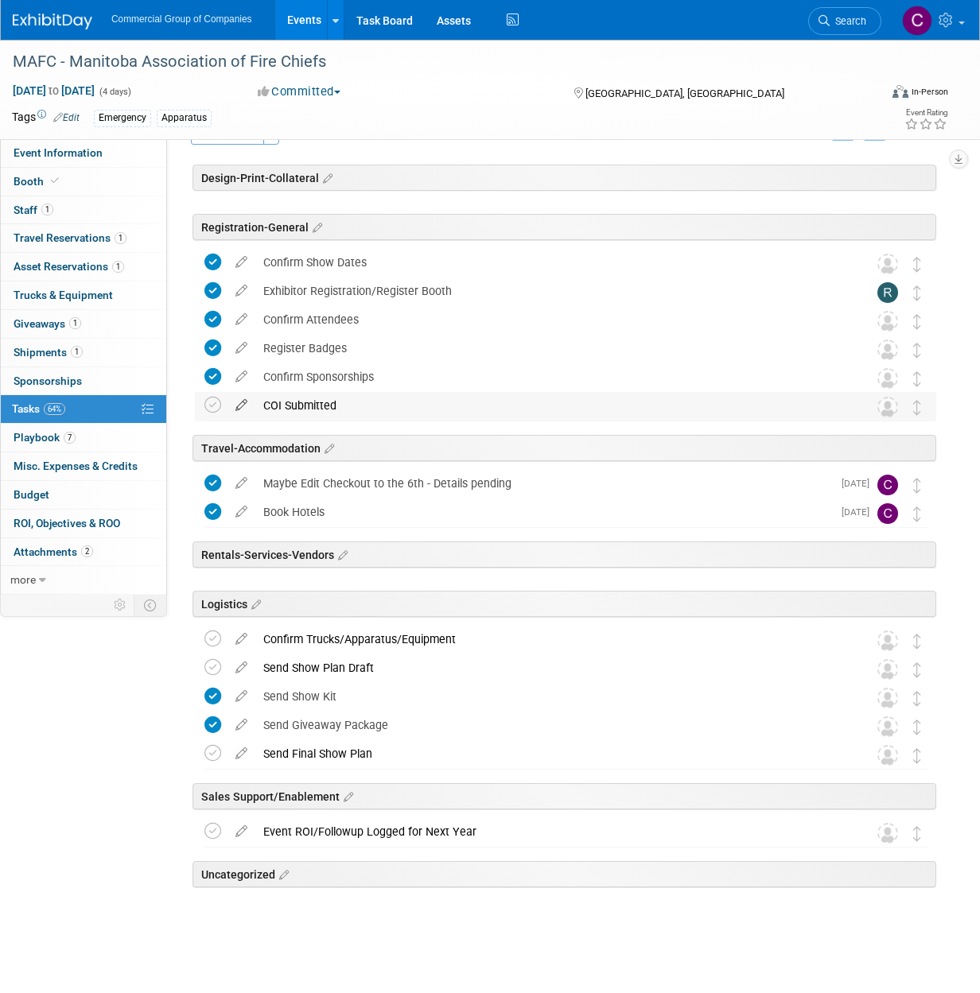
click at [249, 402] on icon at bounding box center [241, 402] width 28 height 20
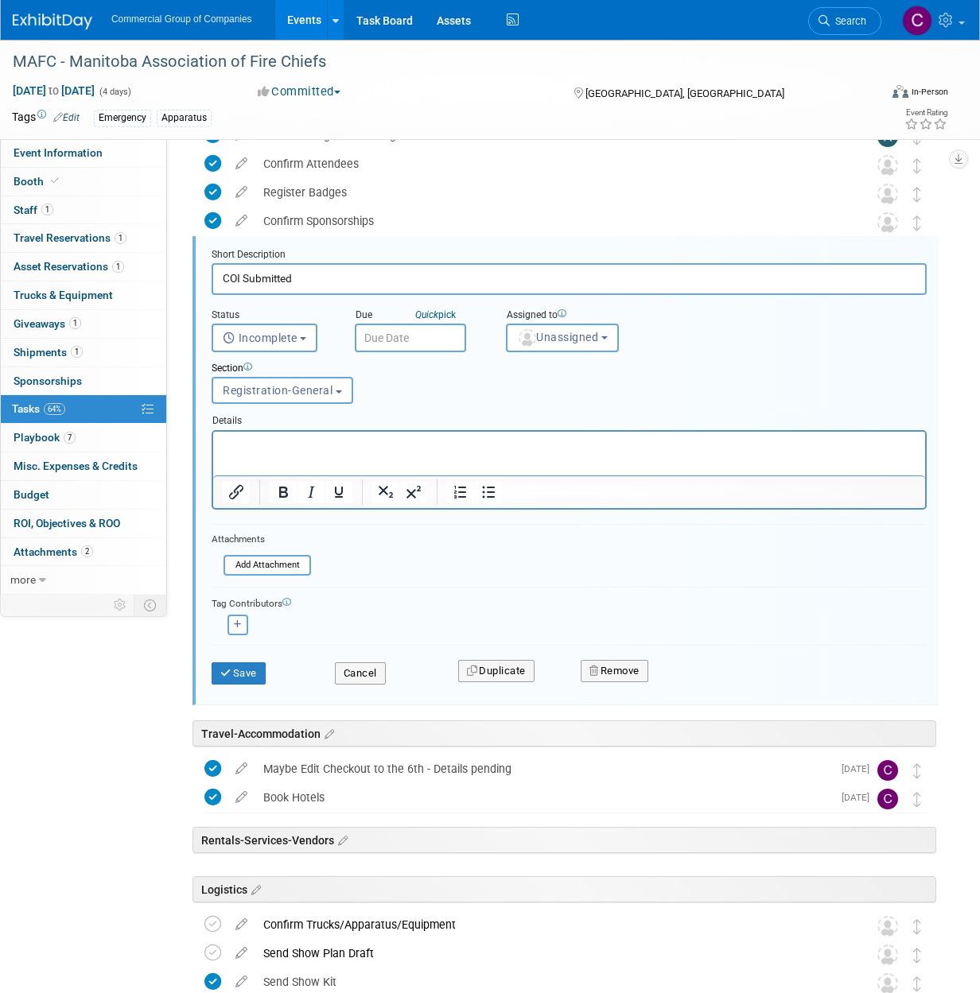
scroll to position [200, 0]
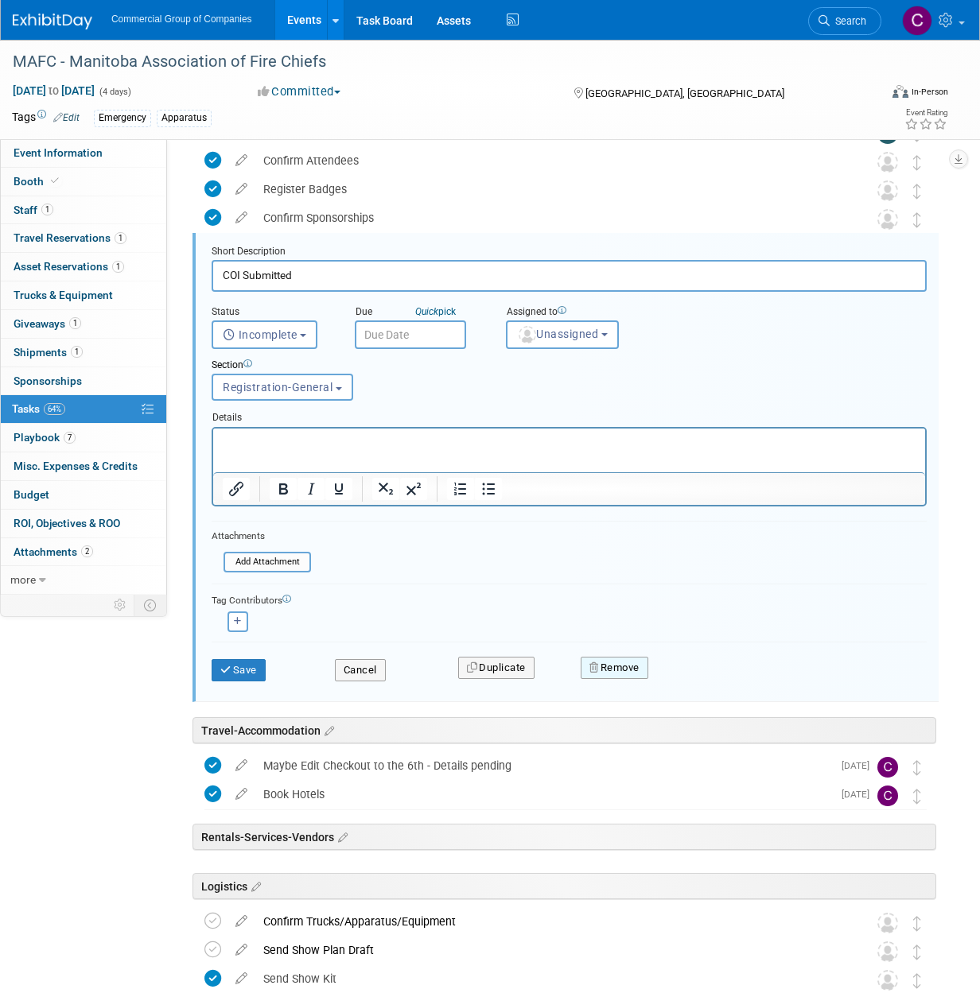
click at [614, 666] on button "Remove" at bounding box center [614, 668] width 68 height 22
click at [683, 680] on link "Yes" at bounding box center [704, 680] width 46 height 25
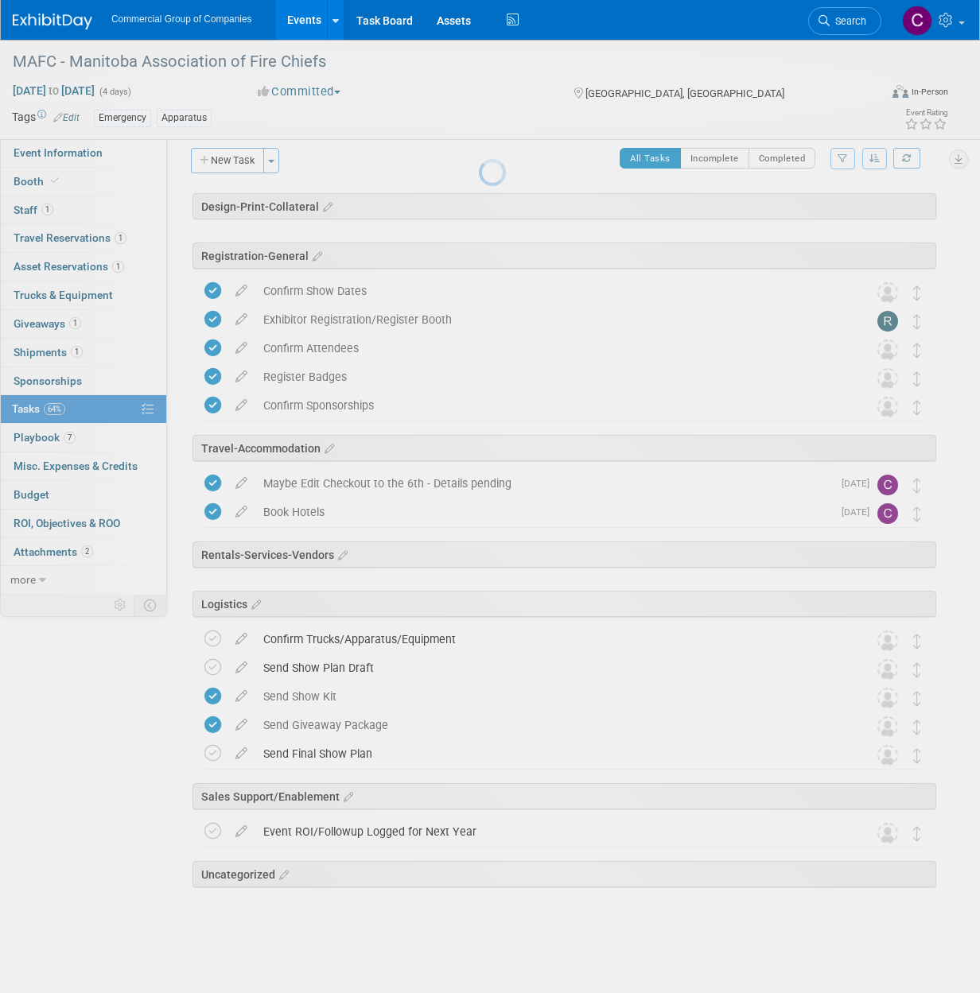
scroll to position [13, 0]
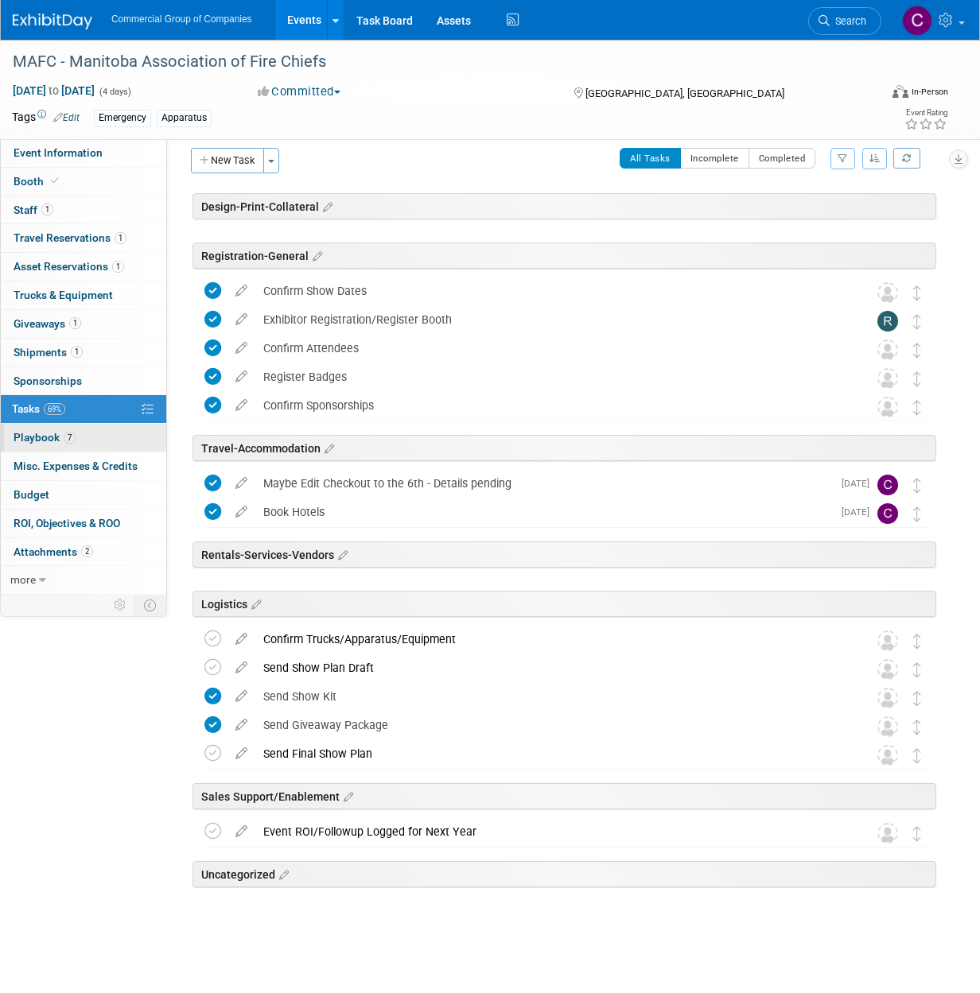
click at [105, 434] on link "7 Playbook 7" at bounding box center [83, 438] width 165 height 28
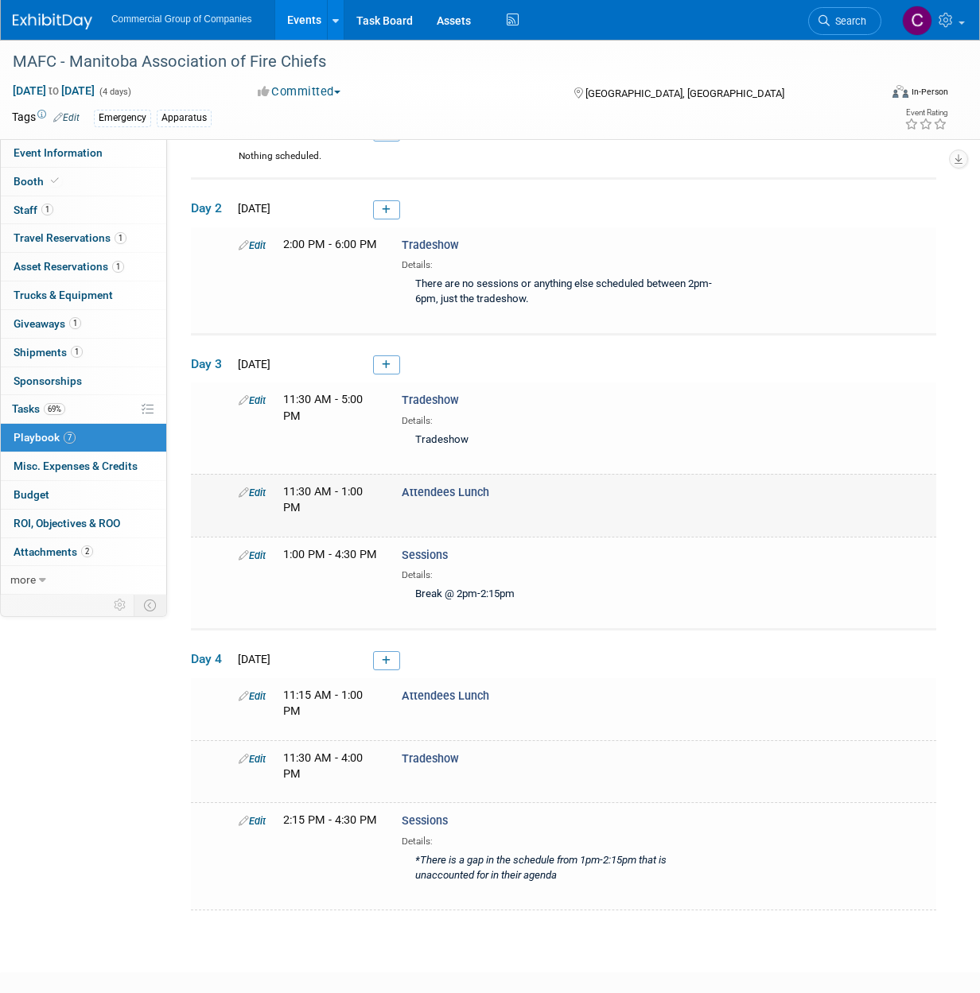
scroll to position [0, 0]
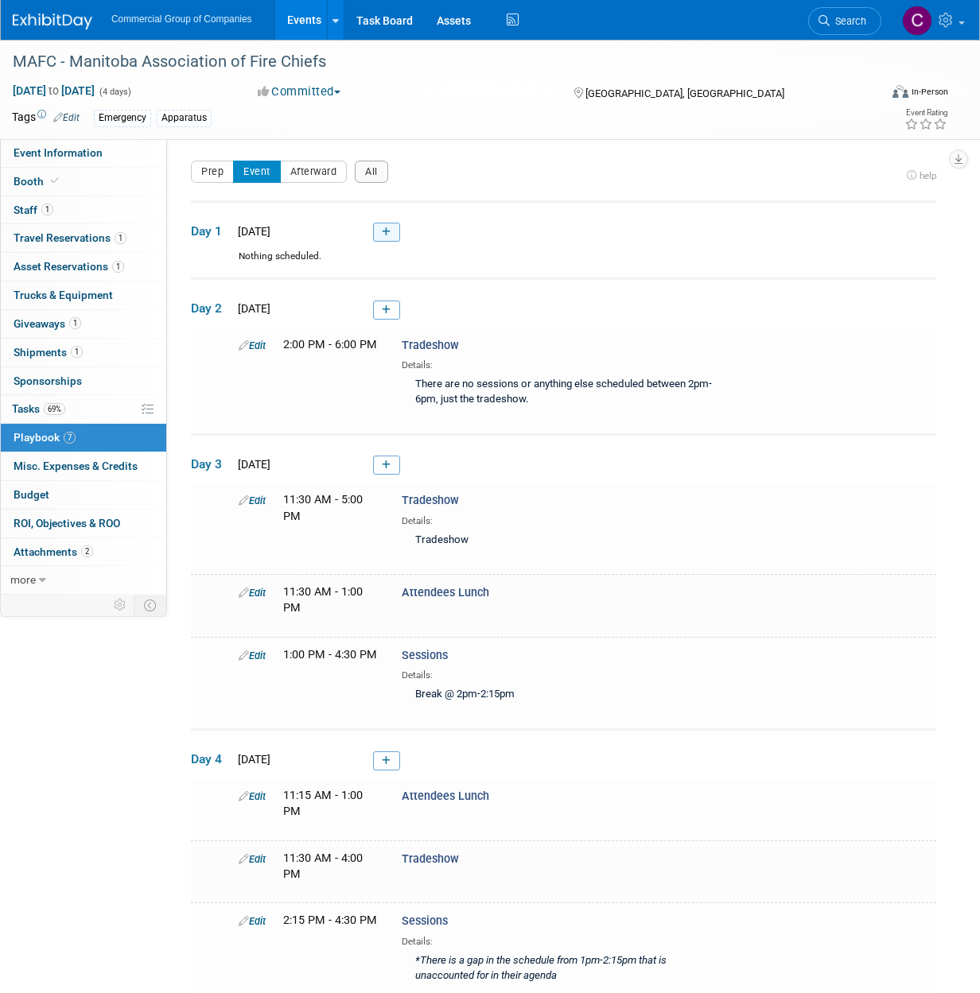
click at [379, 229] on link at bounding box center [386, 232] width 27 height 19
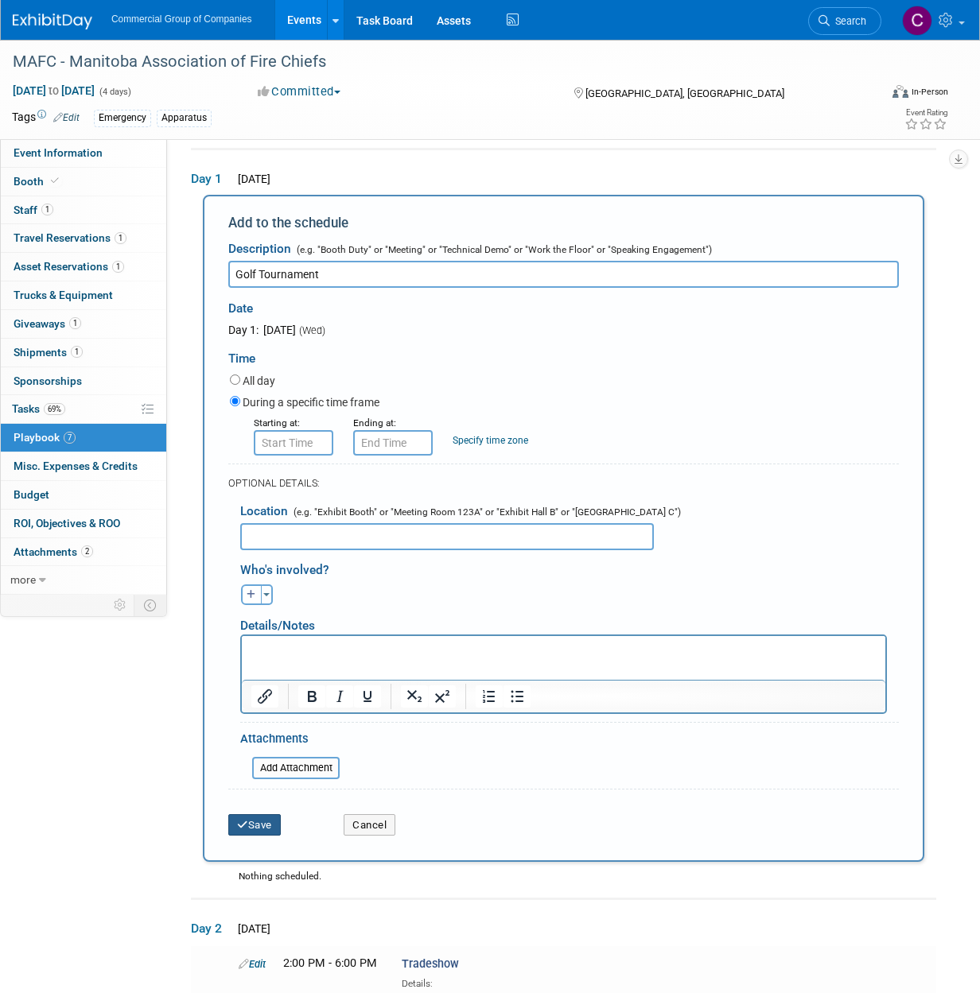
type input "Golf Tournament"
click at [250, 815] on button "Save" at bounding box center [254, 825] width 52 height 22
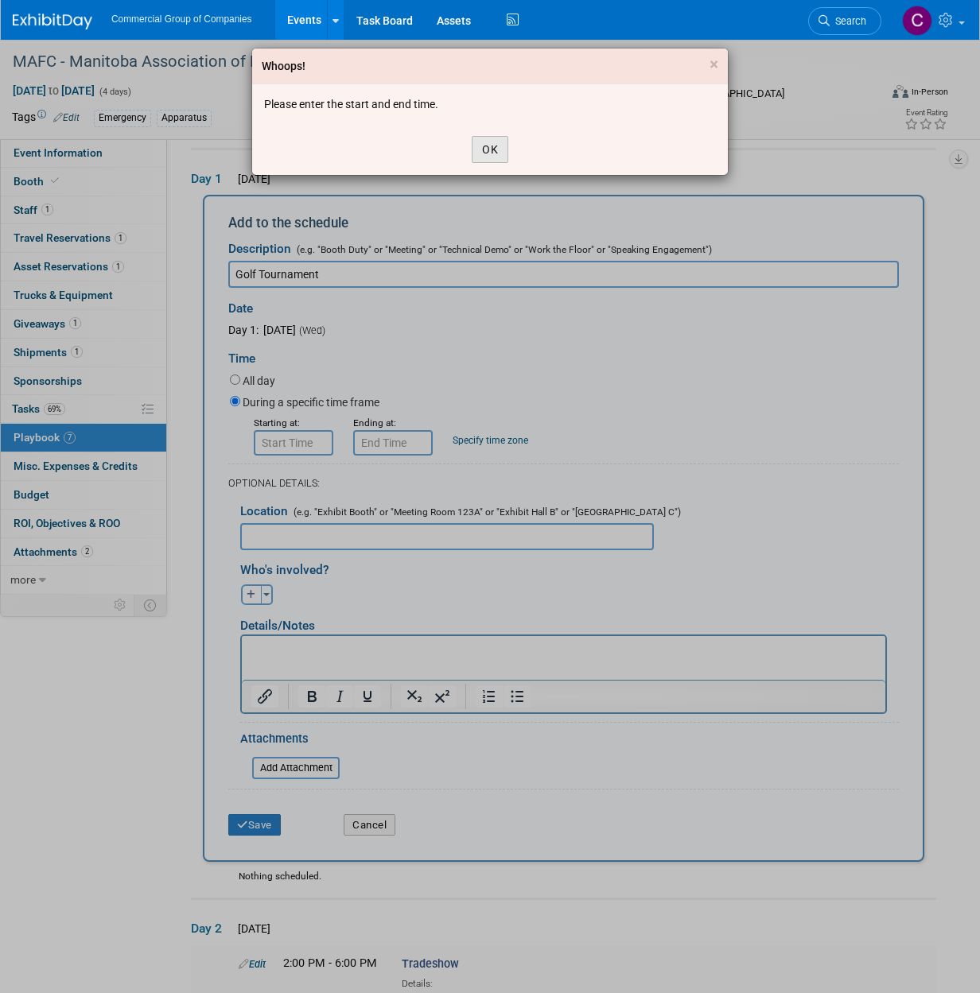
click at [482, 149] on button "OK" at bounding box center [489, 149] width 37 height 27
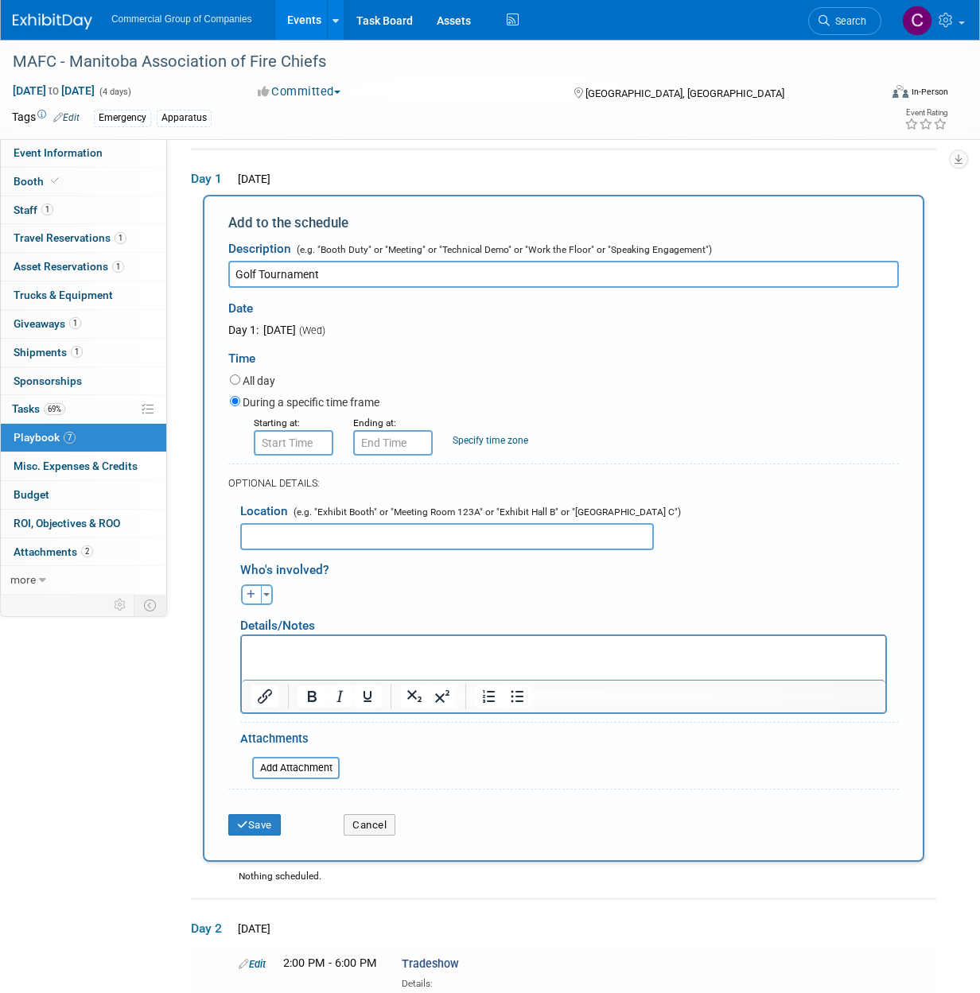
click at [255, 379] on label "All day" at bounding box center [258, 381] width 33 height 16
click at [240, 379] on input "All day" at bounding box center [235, 379] width 10 height 10
radio input "true"
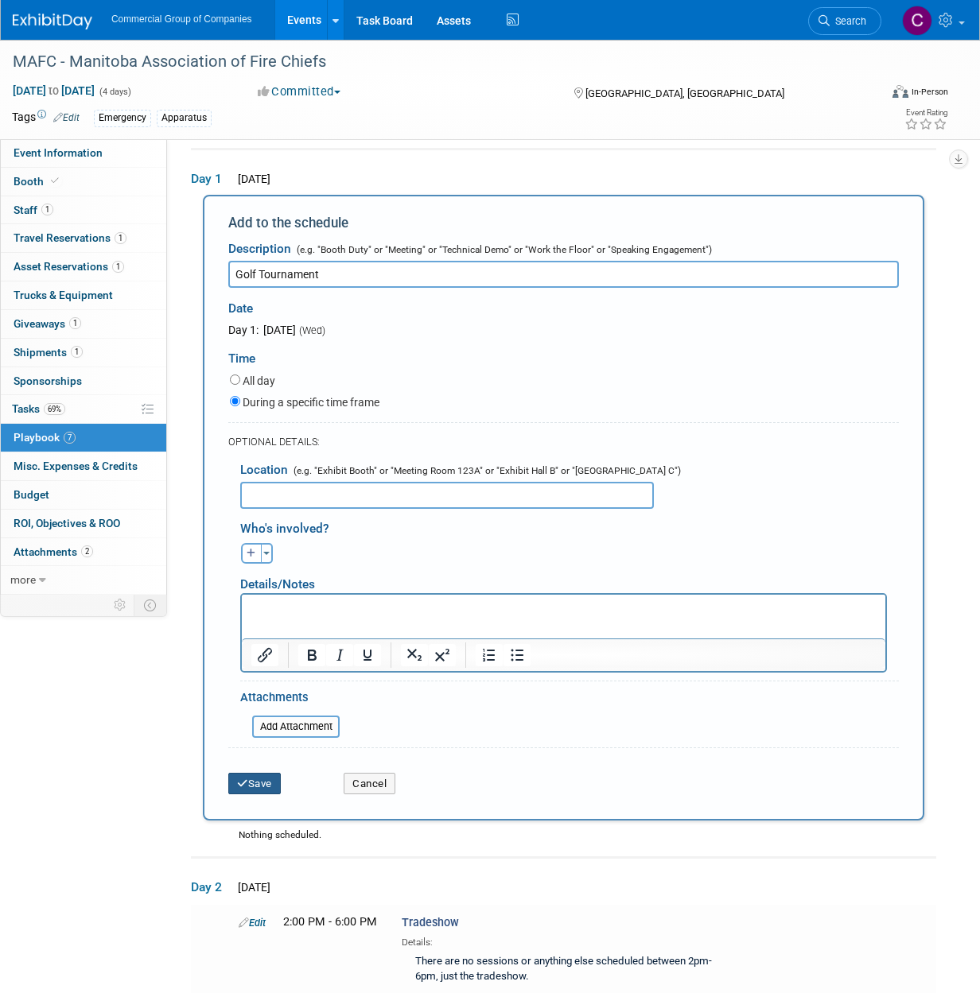
click at [254, 786] on button "Save" at bounding box center [254, 784] width 52 height 22
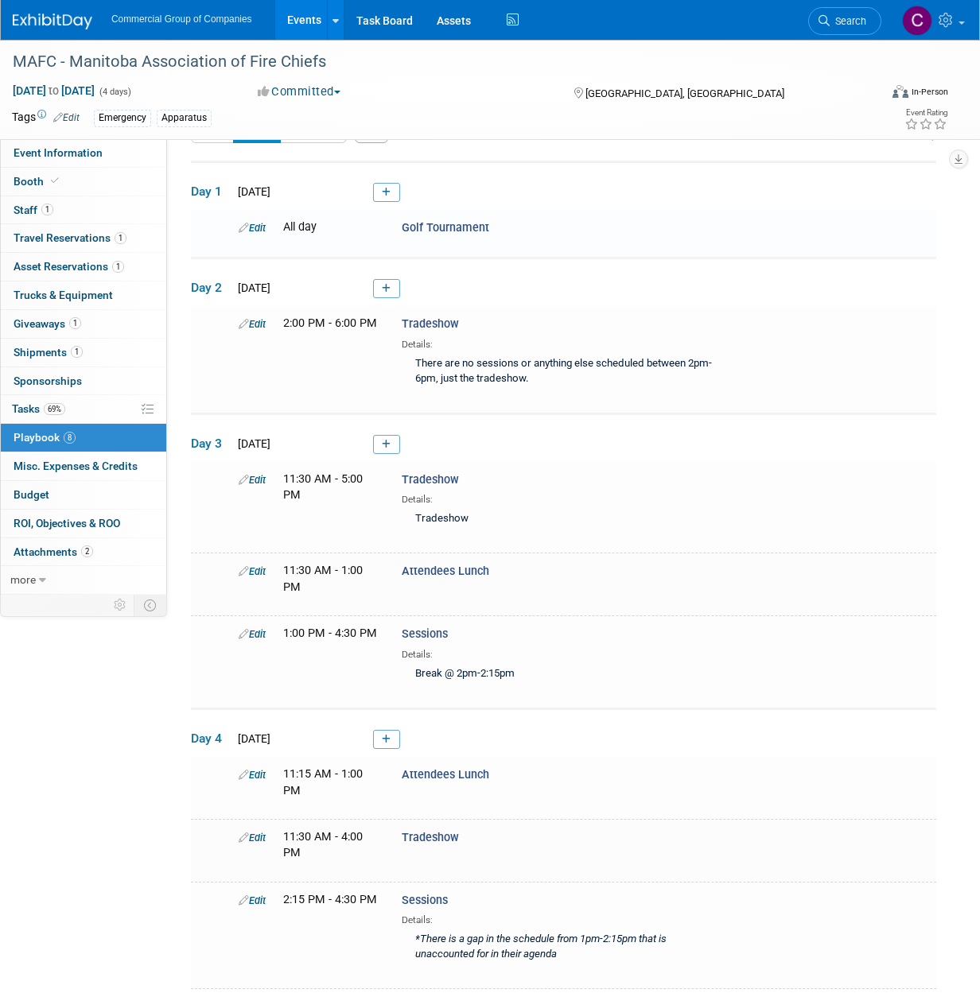
scroll to position [51, 0]
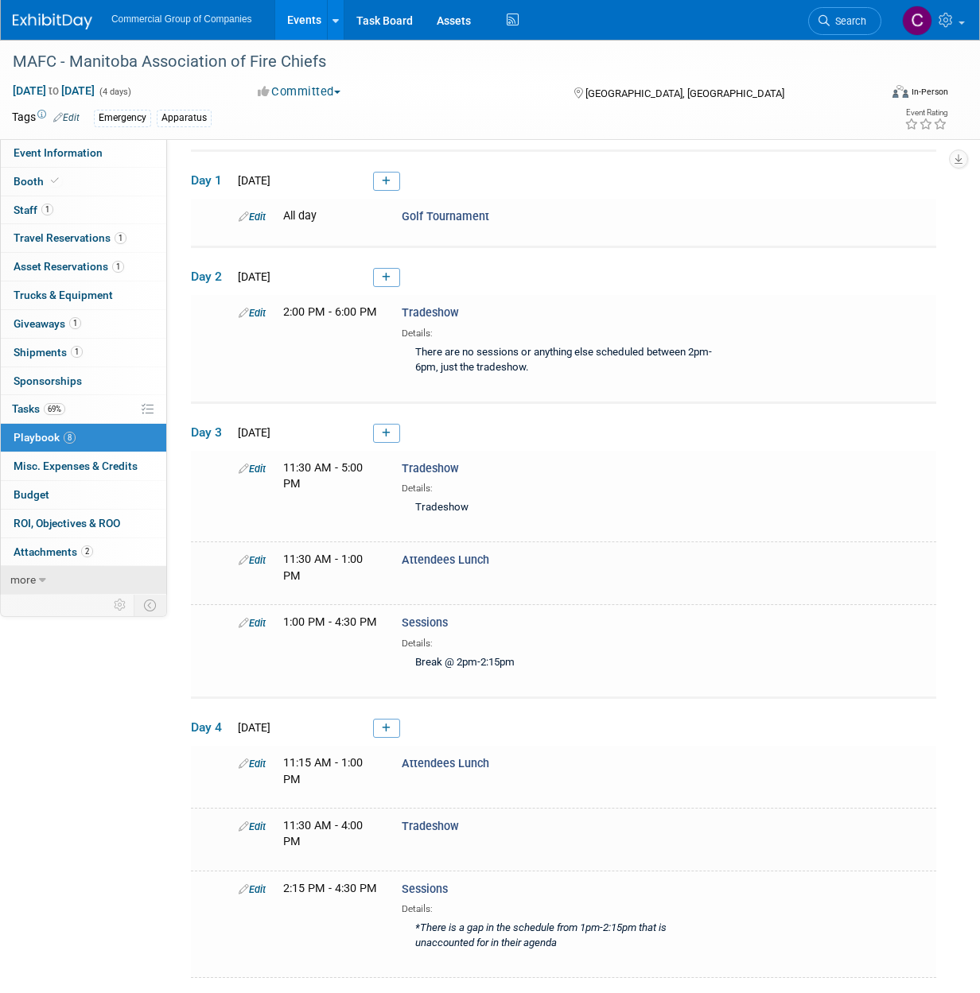
click at [27, 566] on link "more" at bounding box center [83, 580] width 165 height 28
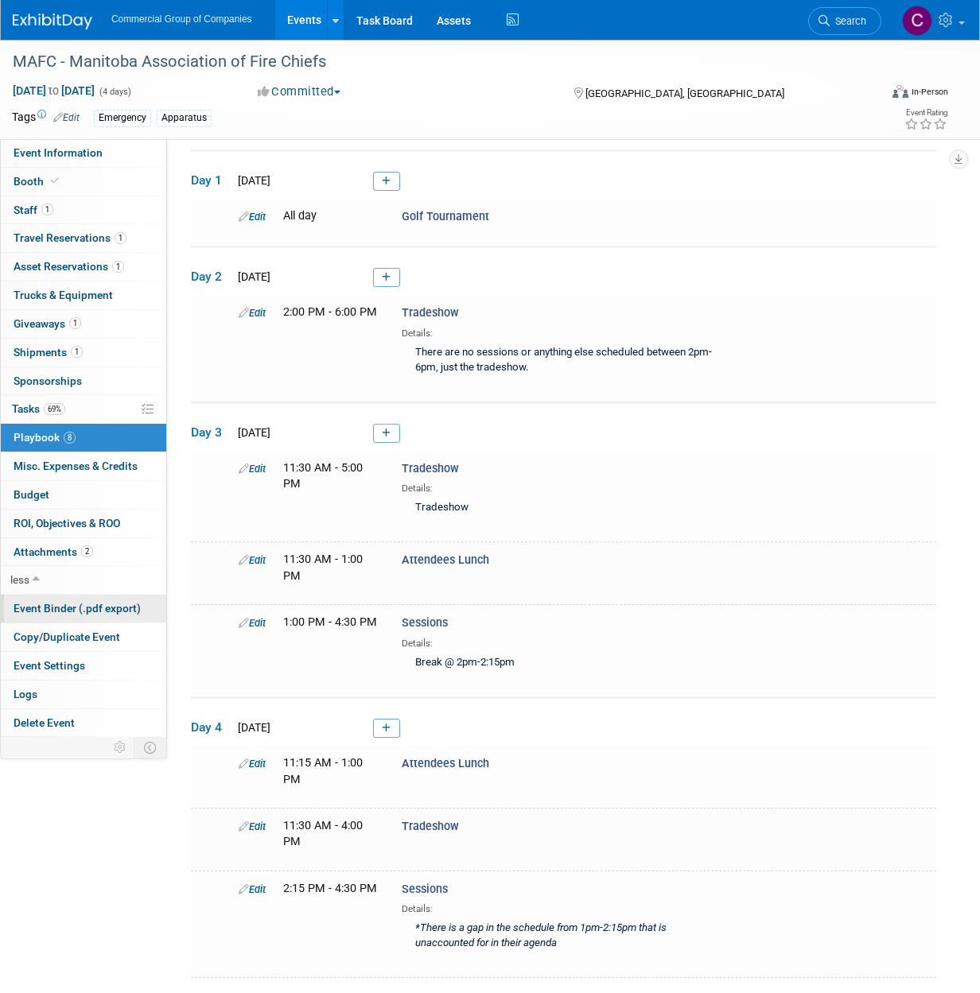
click at [53, 603] on span "Event Binder (.pdf export)" at bounding box center [77, 608] width 127 height 13
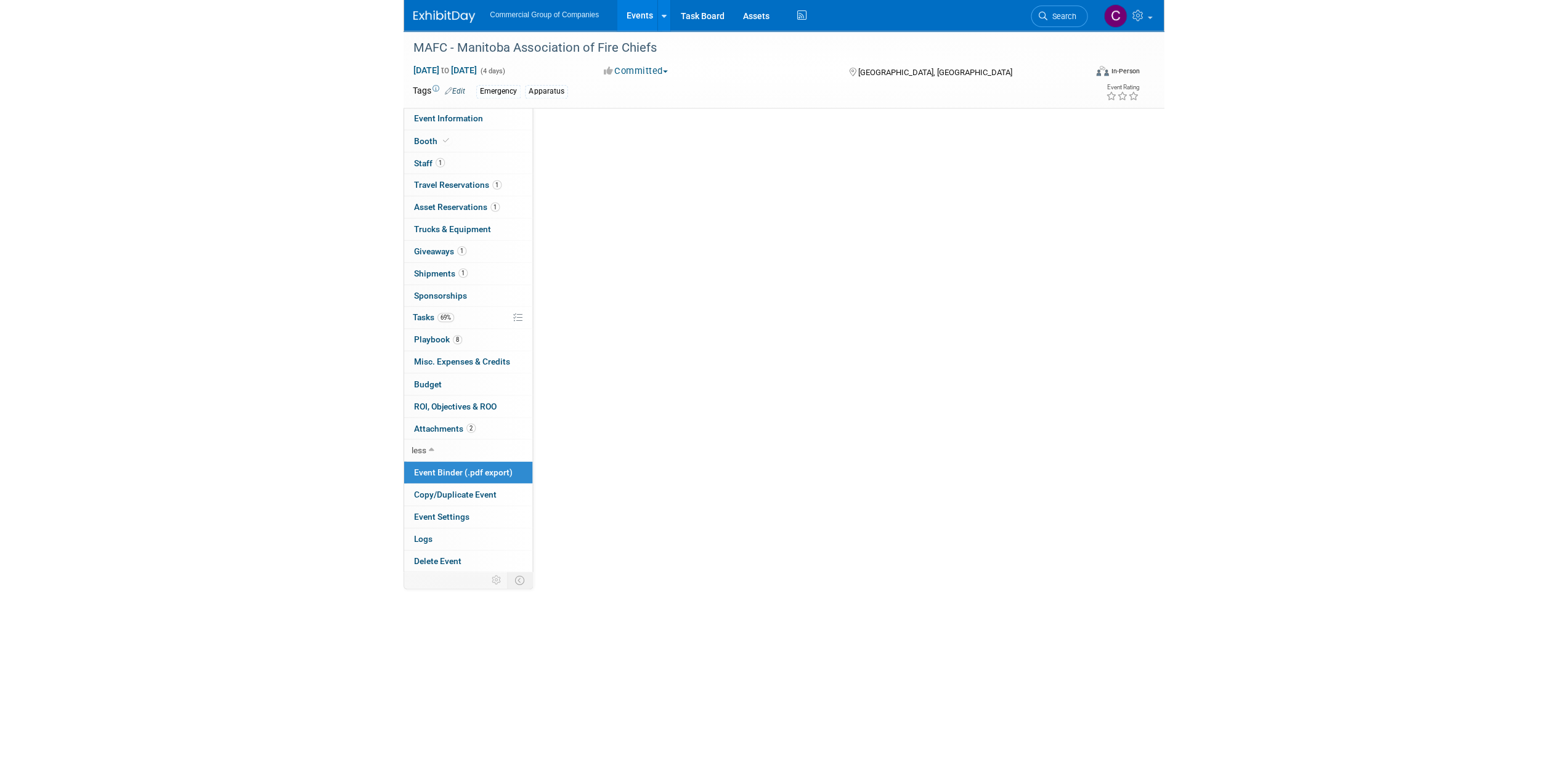
scroll to position [0, 0]
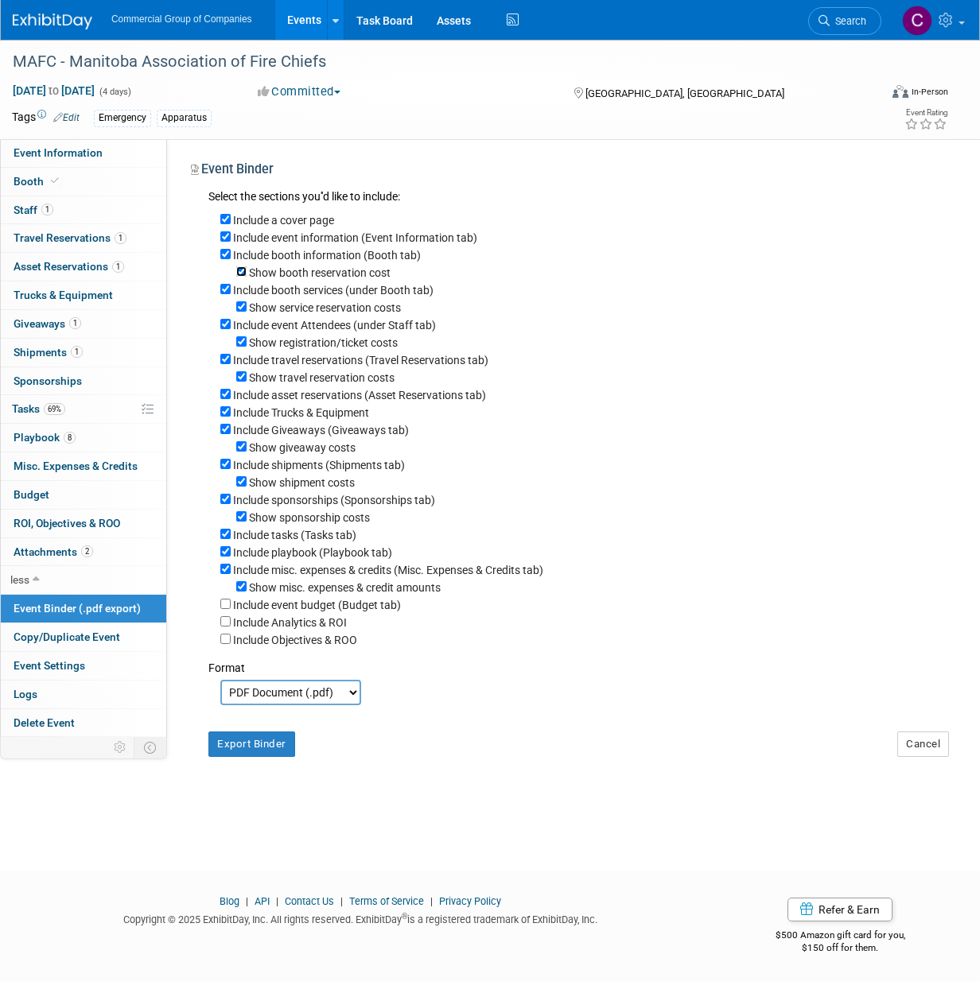
click at [242, 270] on input "Show booth reservation cost" at bounding box center [241, 271] width 10 height 10
checkbox input "false"
click at [116, 184] on link "Booth" at bounding box center [83, 182] width 165 height 28
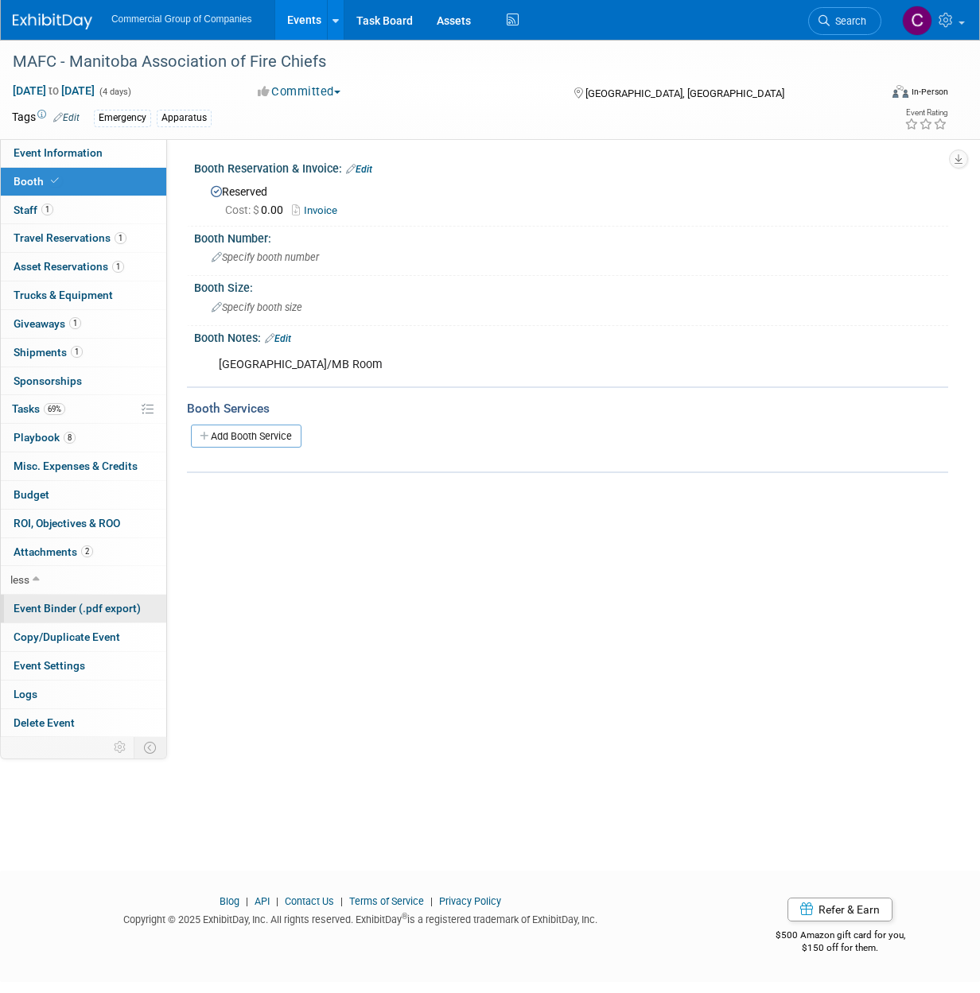
click at [150, 617] on link "Event Binder (.pdf export)" at bounding box center [83, 609] width 165 height 28
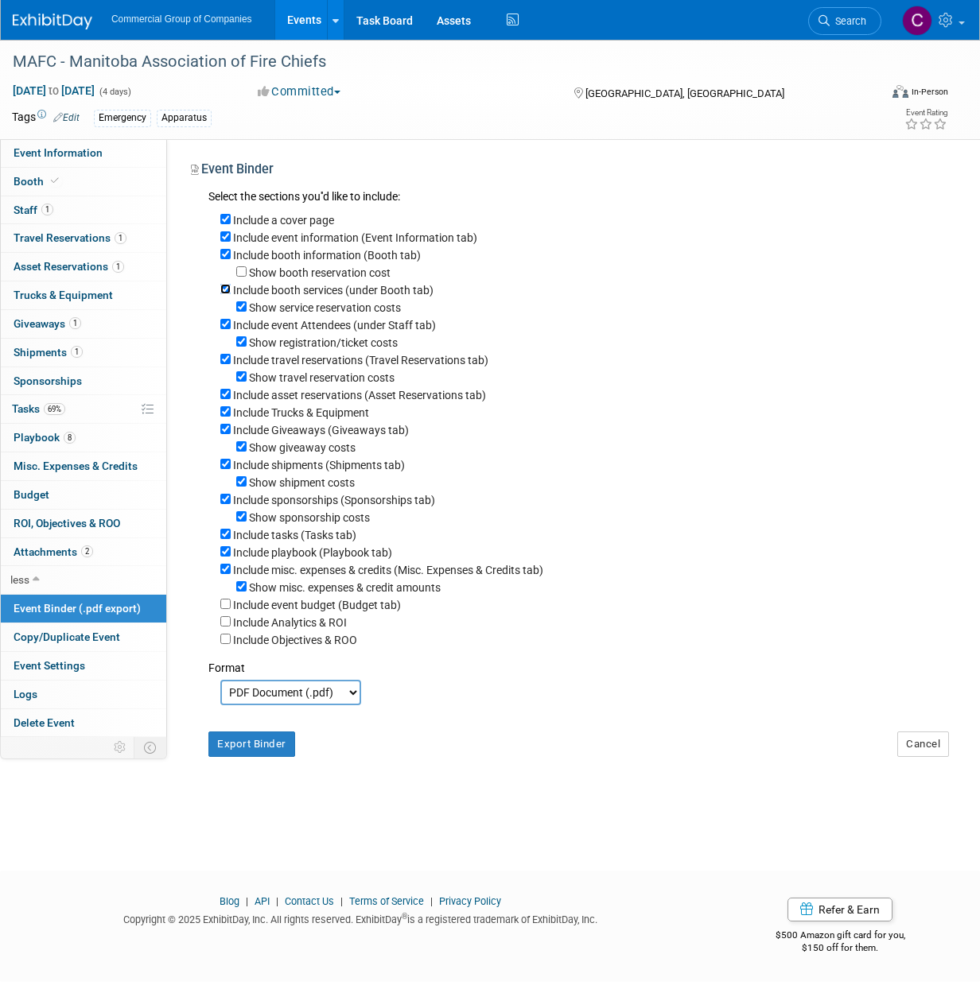
click at [227, 293] on input "Include booth services (under Booth tab)" at bounding box center [225, 289] width 10 height 10
checkbox input "false"
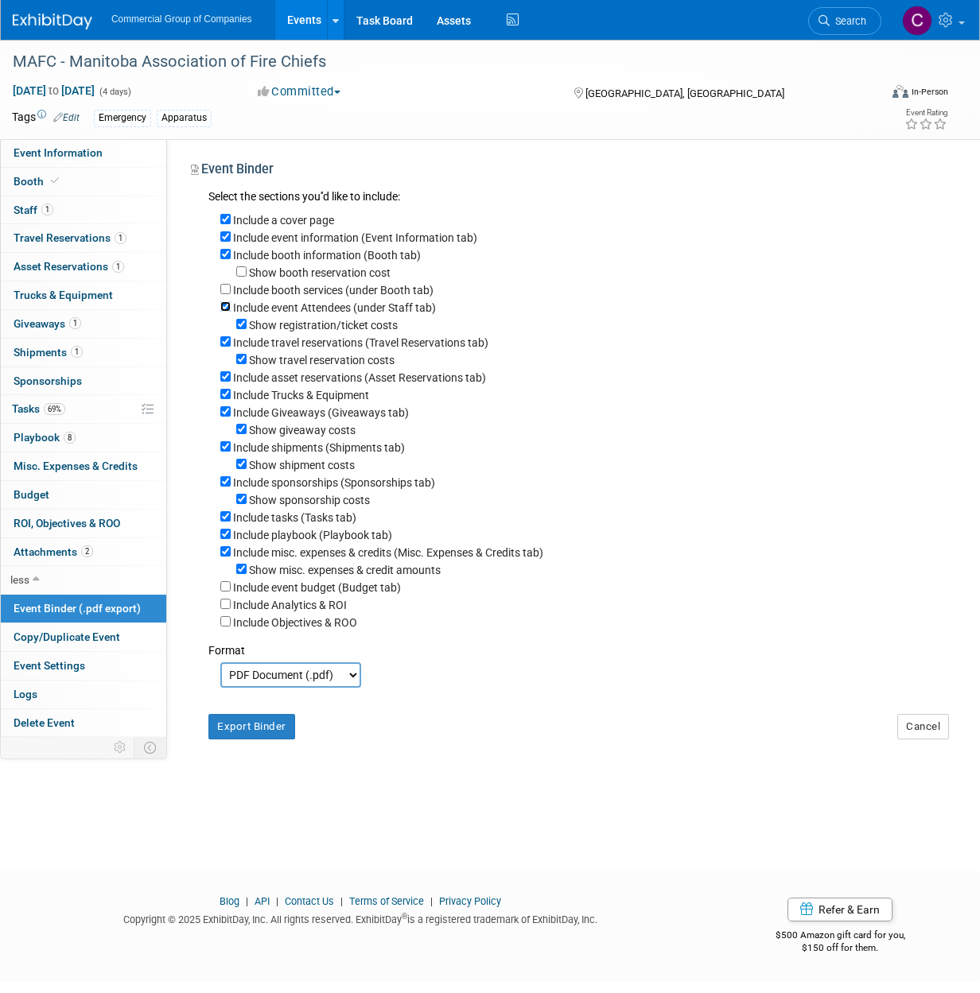
click at [223, 305] on input "Include event Attendees (under Staff tab)" at bounding box center [225, 306] width 10 height 10
checkbox input "false"
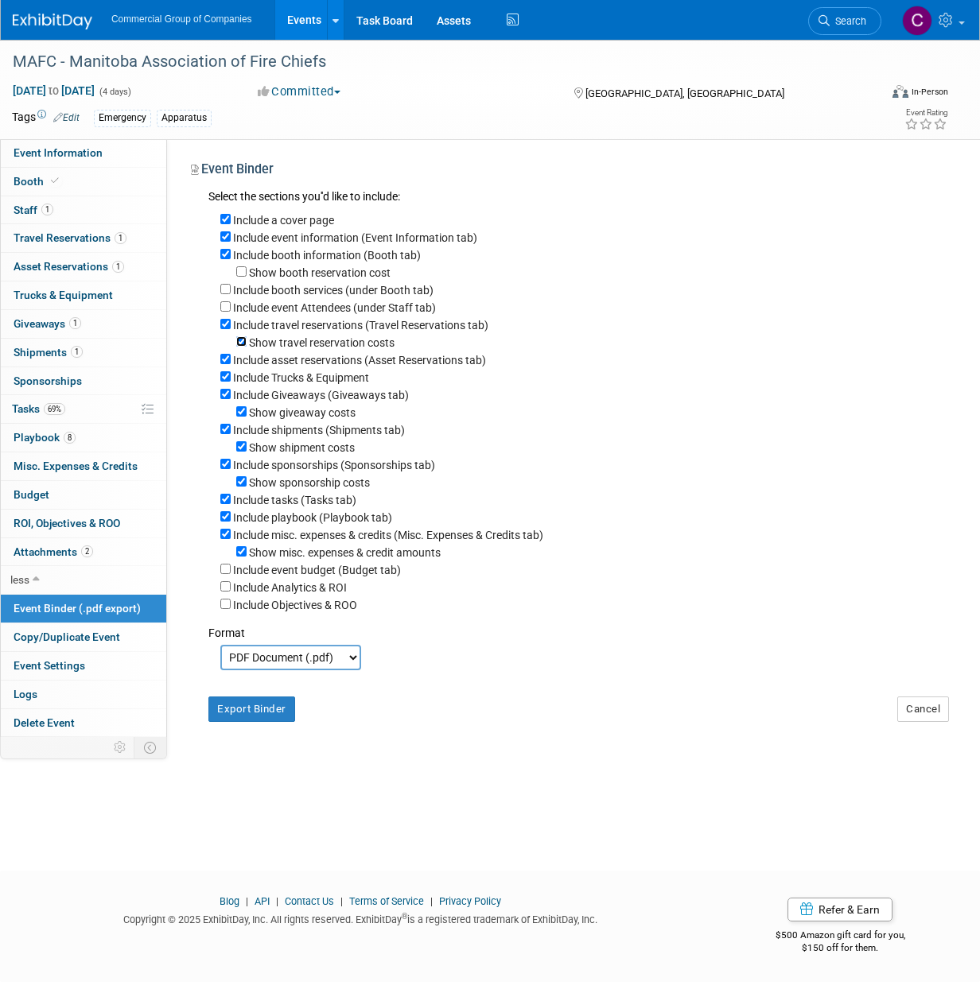
click at [239, 342] on input "Show travel reservation costs" at bounding box center [241, 341] width 10 height 10
checkbox input "false"
click at [240, 417] on input "Show giveaway costs" at bounding box center [241, 411] width 10 height 10
checkbox input "false"
click at [240, 452] on input "Show shipment costs" at bounding box center [241, 446] width 10 height 10
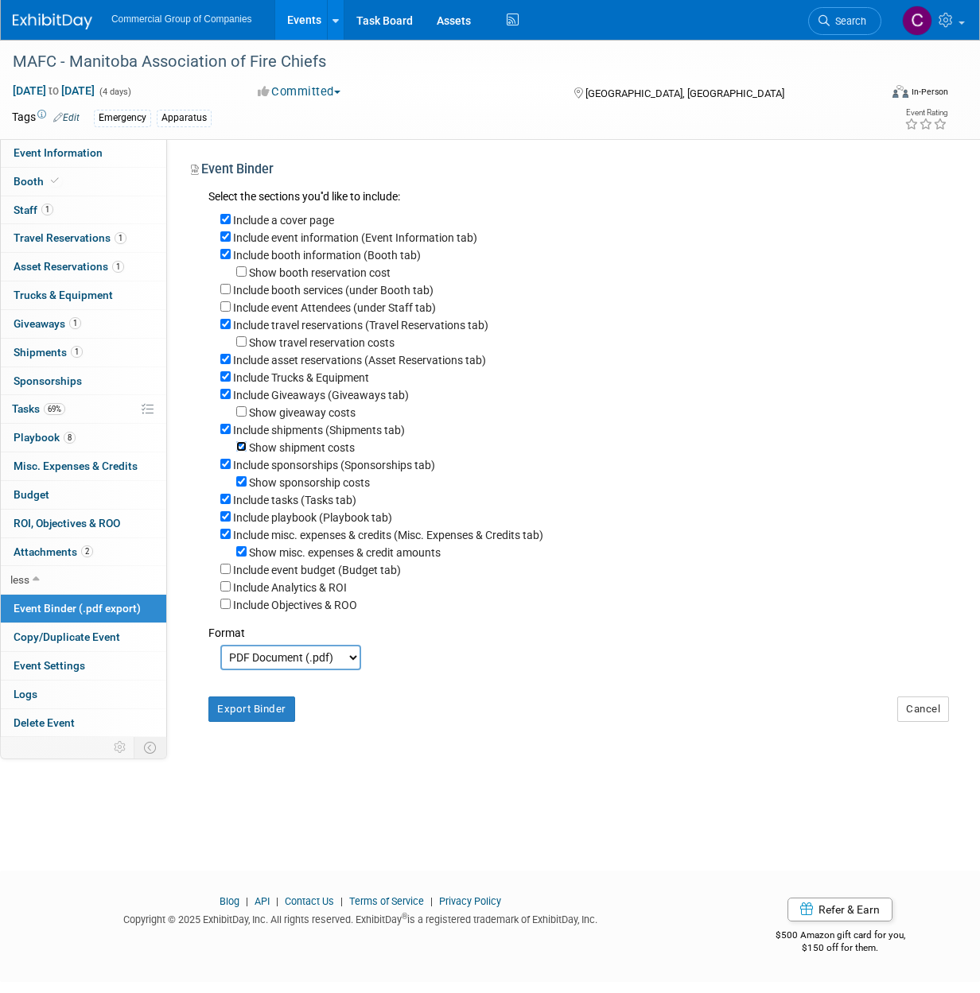
checkbox input "false"
click at [115, 379] on link "0 Sponsorships 0" at bounding box center [83, 381] width 165 height 28
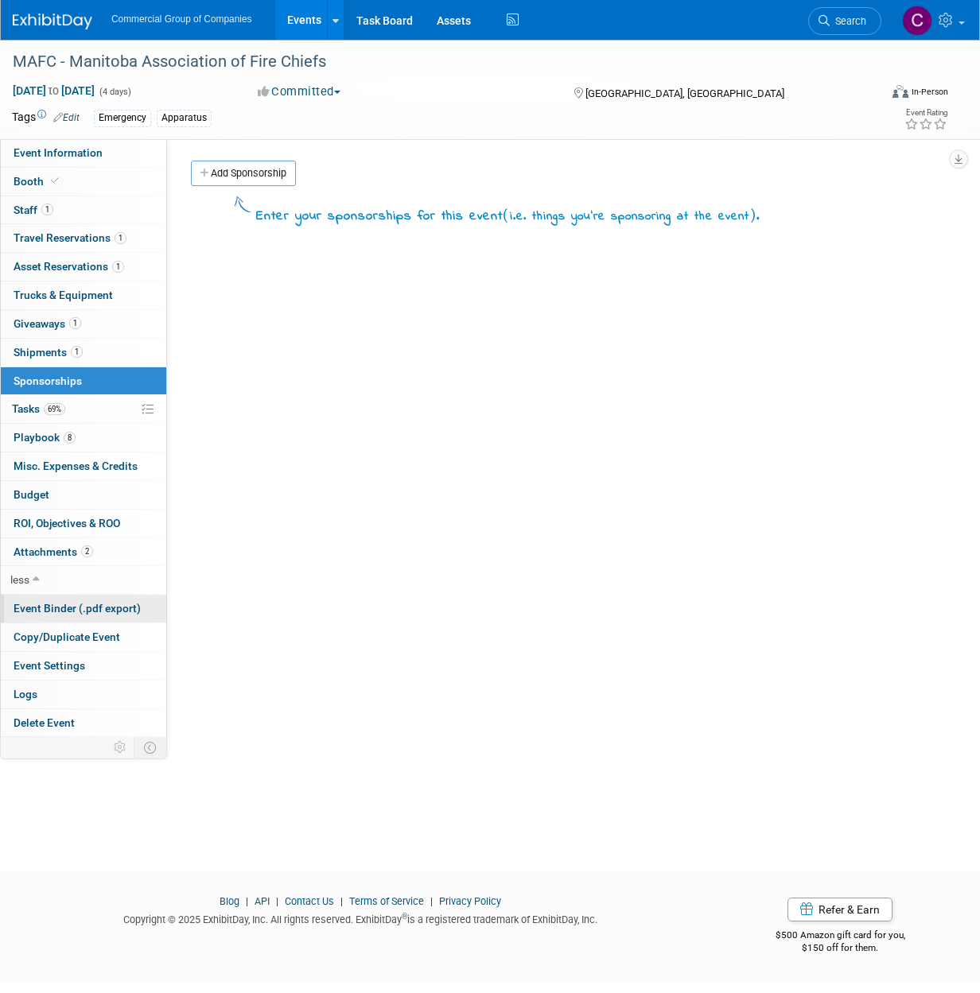
click at [105, 602] on span "Event Binder (.pdf export)" at bounding box center [77, 608] width 127 height 13
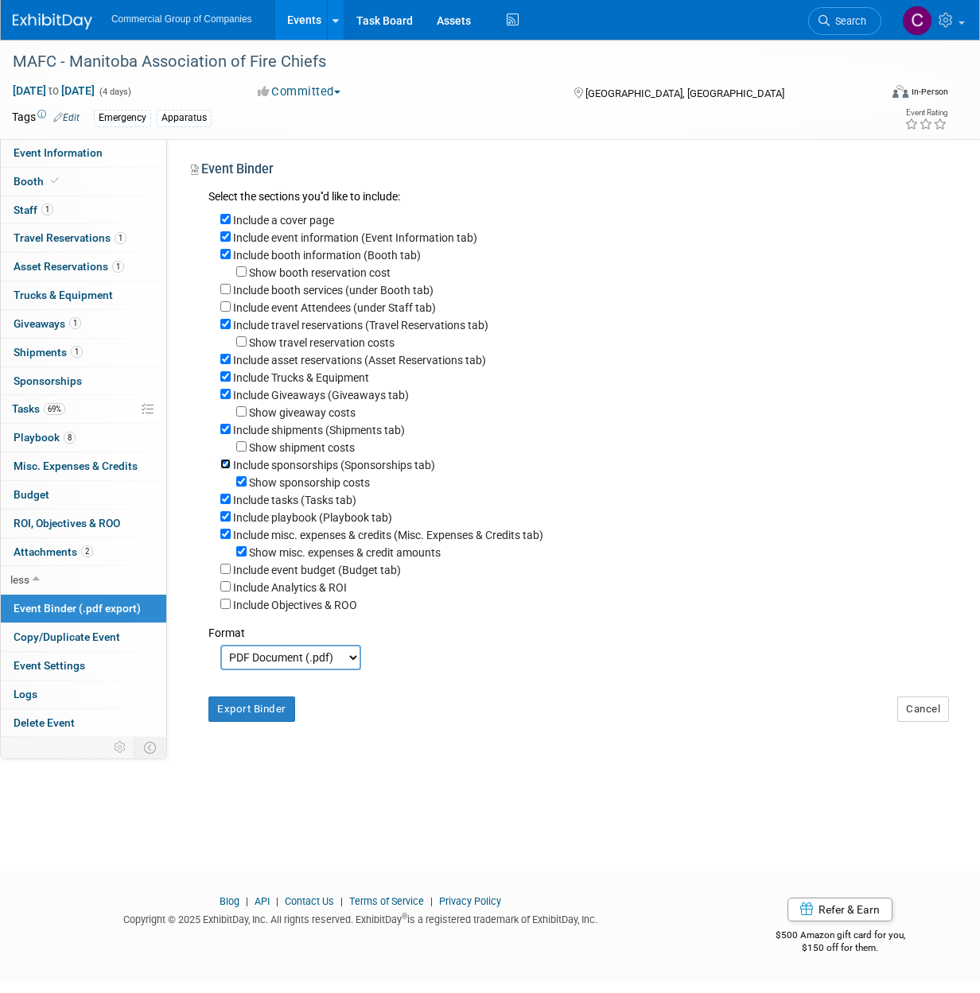
click at [223, 469] on input "Include sponsorships (Sponsorships tab)" at bounding box center [225, 464] width 10 height 10
checkbox input "false"
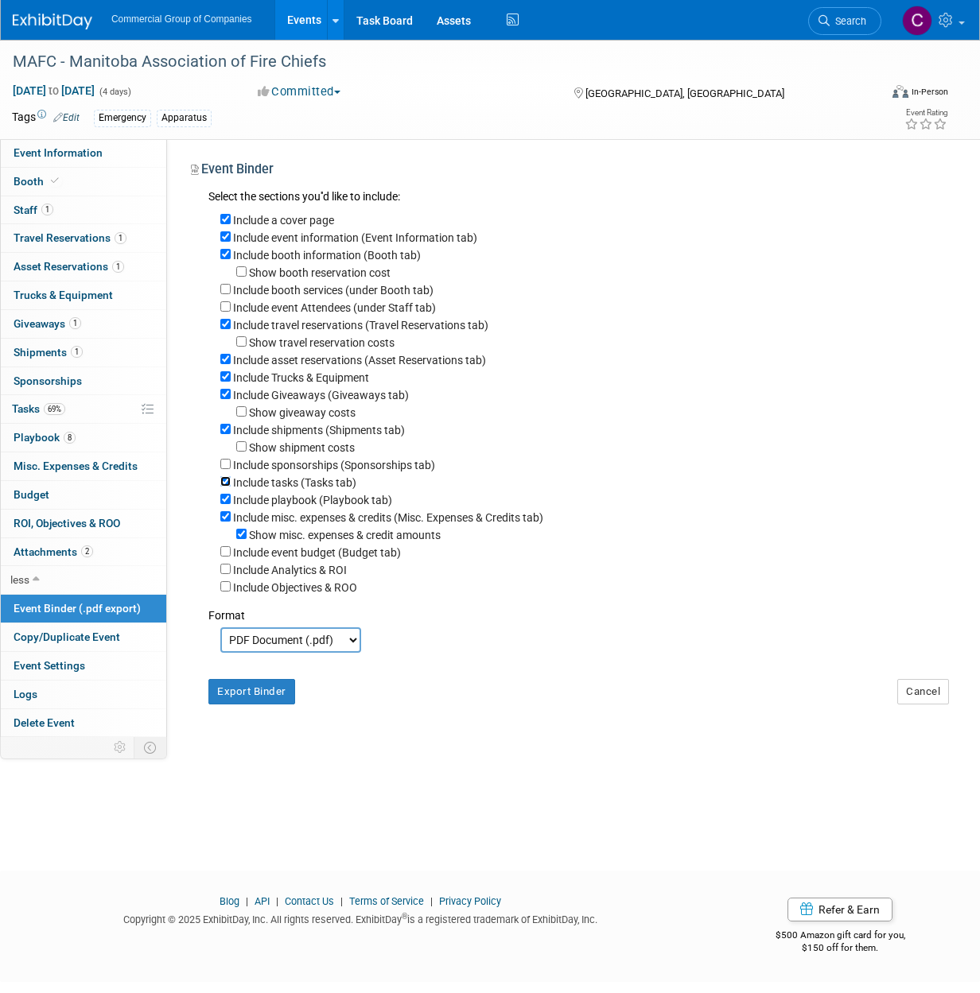
click at [224, 486] on input "Include tasks (Tasks tab)" at bounding box center [225, 481] width 10 height 10
checkbox input "false"
click at [229, 517] on div "Include misc. expenses & credits (Misc. Expenses & Credits tab)" at bounding box center [578, 516] width 716 height 17
click at [226, 522] on input "Include misc. expenses & credits (Misc. Expenses & Credits tab)" at bounding box center [225, 516] width 10 height 10
checkbox input "false"
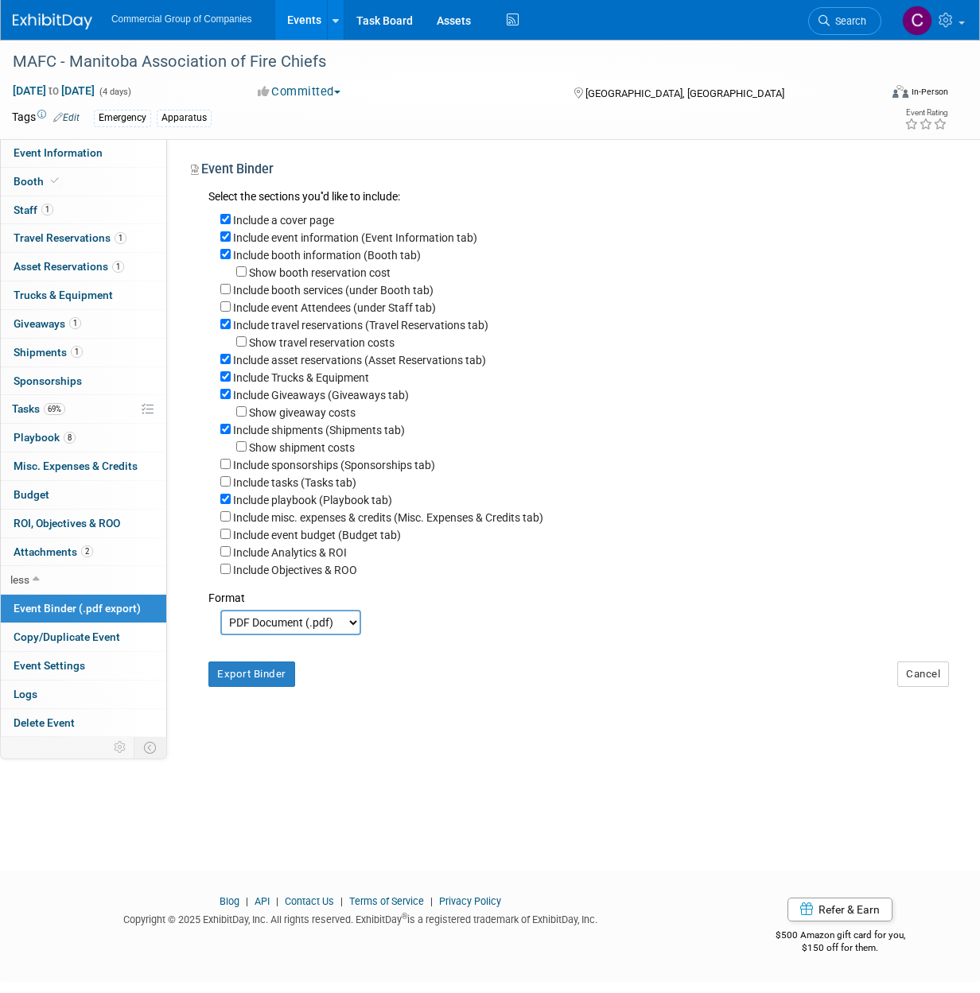
click at [293, 627] on select "PDF Document (.pdf) Microsoft Word (.docx)" at bounding box center [290, 622] width 141 height 25
click at [244, 687] on button "Export Binder" at bounding box center [251, 673] width 87 height 25
click at [208, 661] on button "Export Binder" at bounding box center [251, 673] width 87 height 25
